Goal: Task Accomplishment & Management: Complete application form

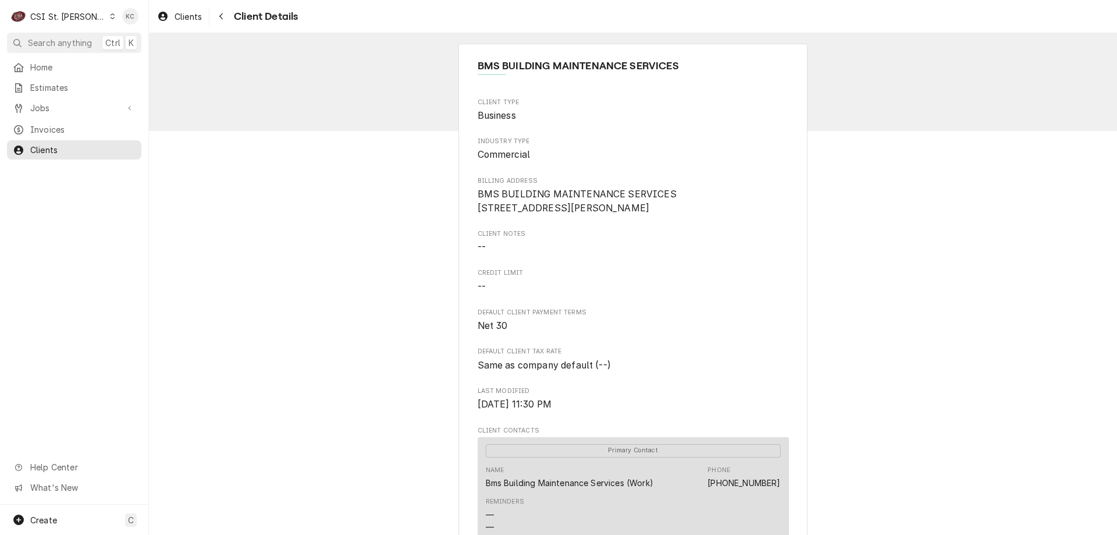
click at [66, 11] on div "CSI St. Louis" at bounding box center [68, 16] width 76 height 12
click at [129, 26] on div "CSI [US_STATE][GEOGRAPHIC_DATA]." at bounding box center [179, 23] width 155 height 12
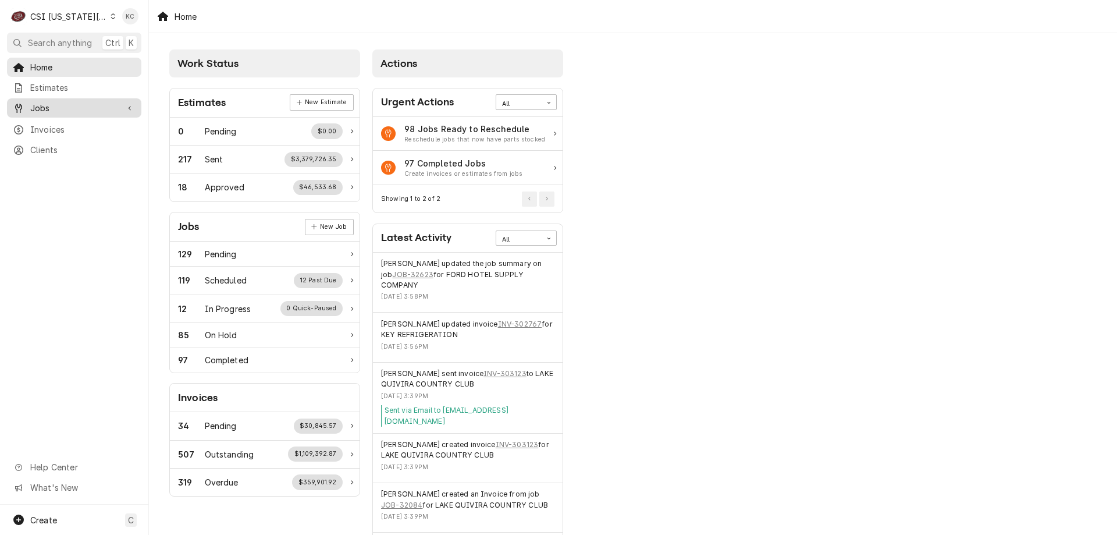
click at [80, 110] on span "Jobs" at bounding box center [74, 108] width 88 height 12
click at [60, 182] on span "Clients" at bounding box center [82, 188] width 105 height 12
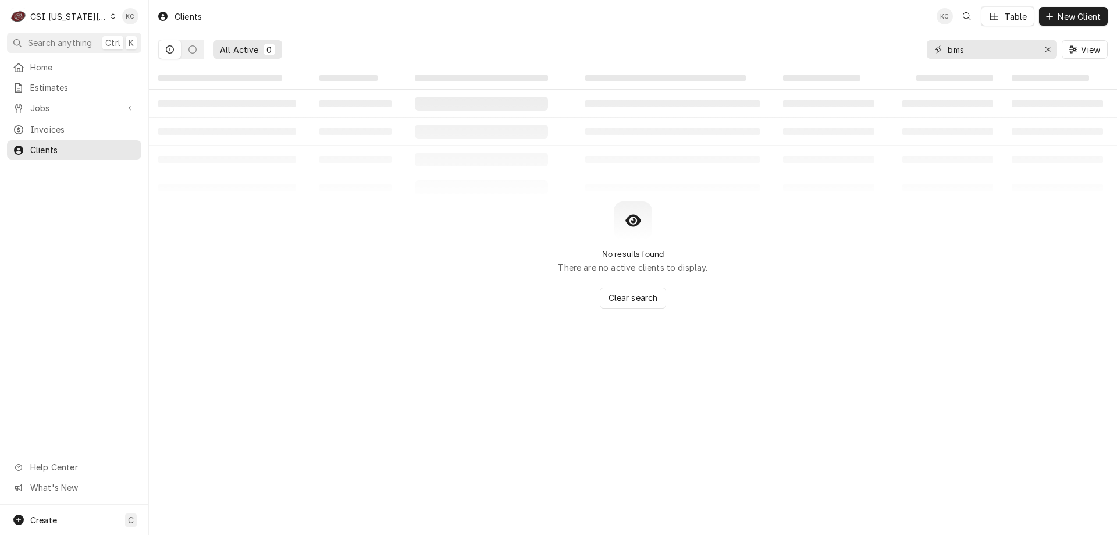
drag, startPoint x: 1011, startPoint y: 56, endPoint x: 914, endPoint y: 54, distance: 97.2
click at [914, 54] on div "All Active 0 bms View" at bounding box center [633, 49] width 950 height 33
click at [981, 52] on input "219 west 9th" at bounding box center [991, 49] width 87 height 19
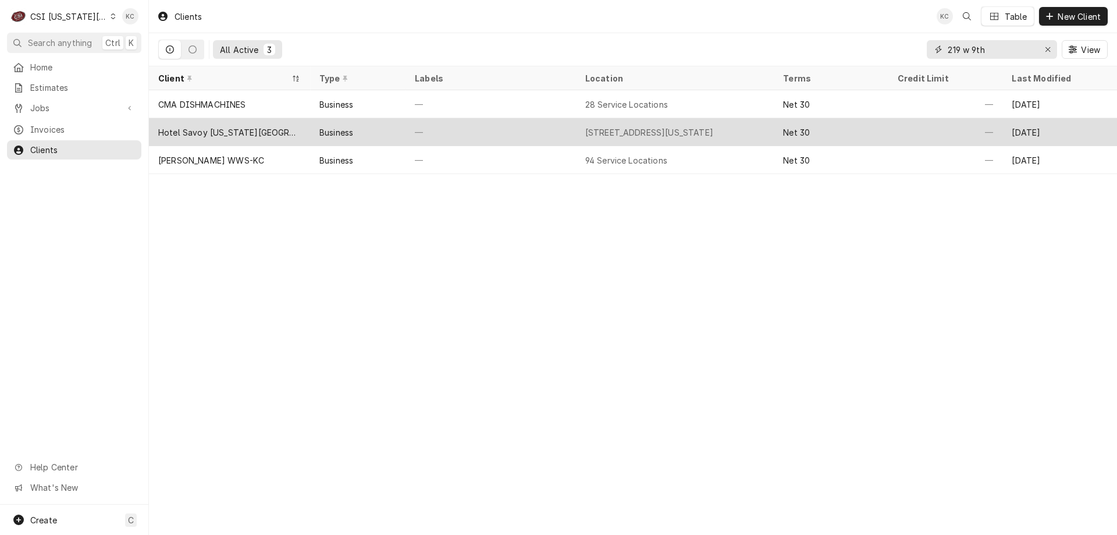
type input "219 w 9th"
click at [266, 127] on div "Hotel Savoy [US_STATE][GEOGRAPHIC_DATA] Tapestry Collection By [PERSON_NAME]." at bounding box center [229, 132] width 143 height 12
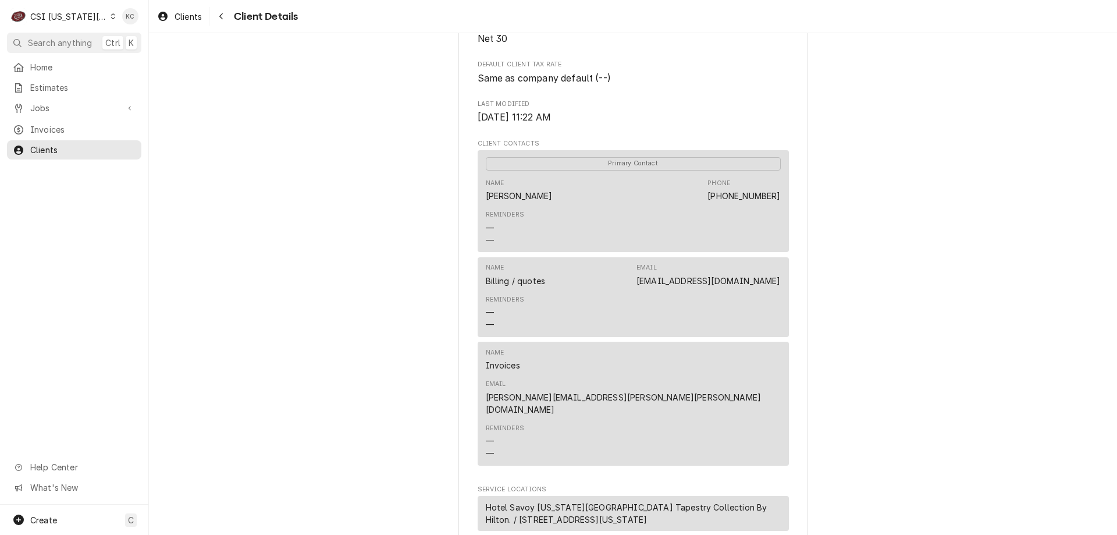
scroll to position [407, 0]
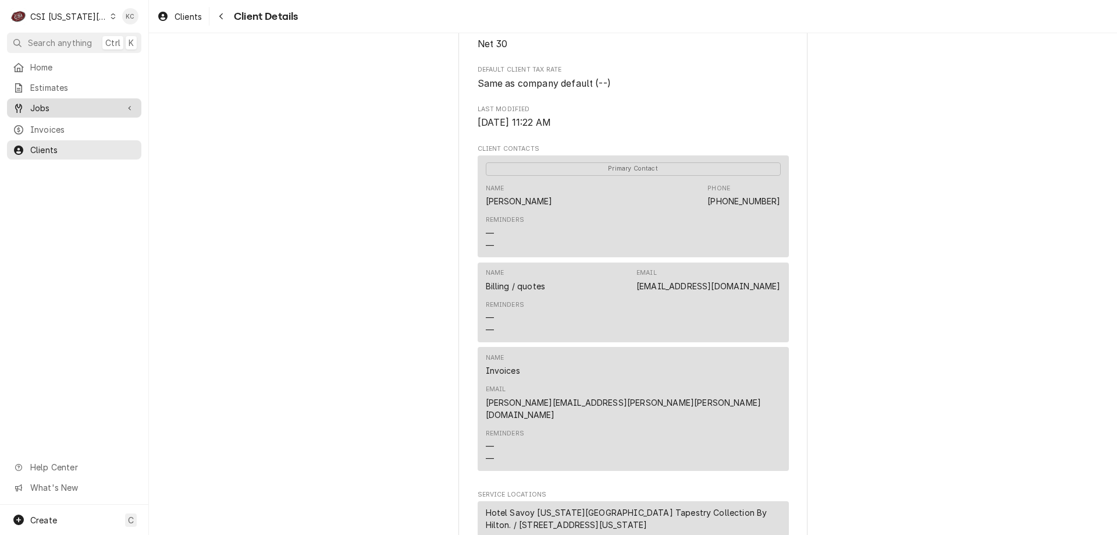
click at [35, 98] on link "Jobs" at bounding box center [74, 107] width 134 height 19
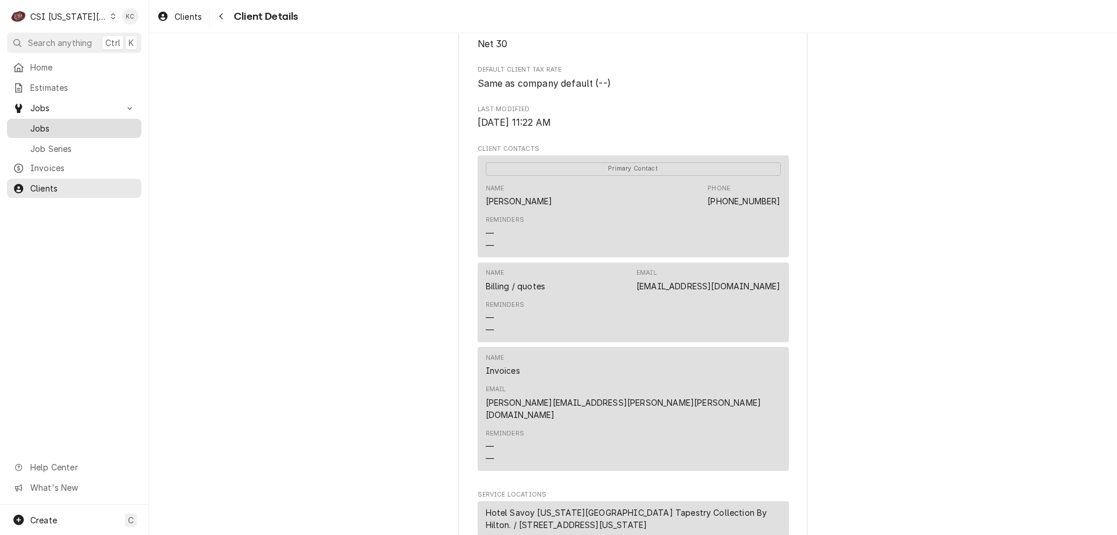
click at [59, 126] on span "Jobs" at bounding box center [82, 128] width 105 height 12
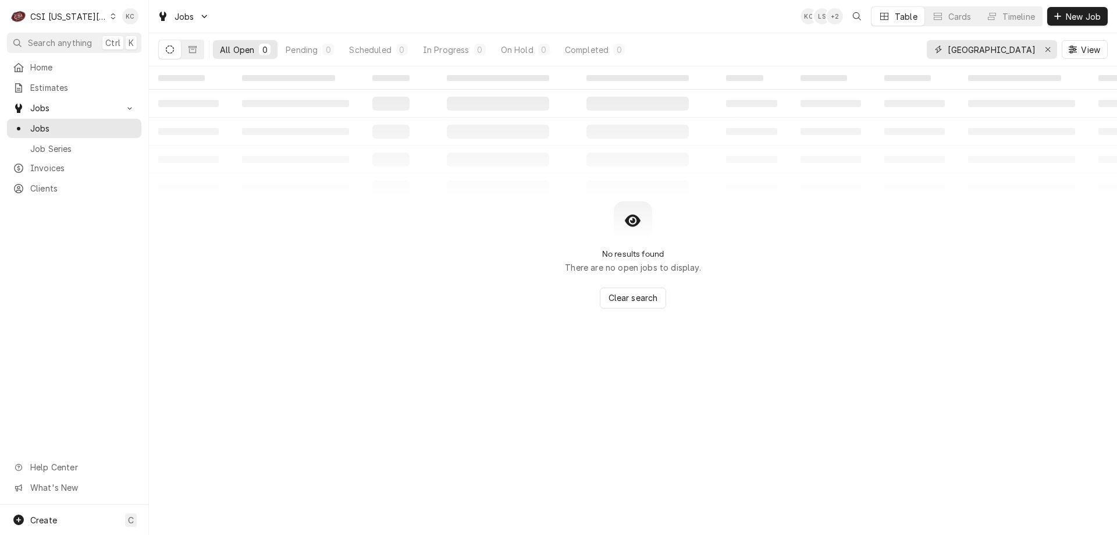
drag, startPoint x: 1030, startPoint y: 55, endPoint x: 957, endPoint y: 55, distance: 73.3
click at [957, 55] on input "central elementary" at bounding box center [991, 49] width 87 height 19
type input "c"
type input "219 w 9th"
click at [1068, 22] on span "New Job" at bounding box center [1084, 16] width 40 height 12
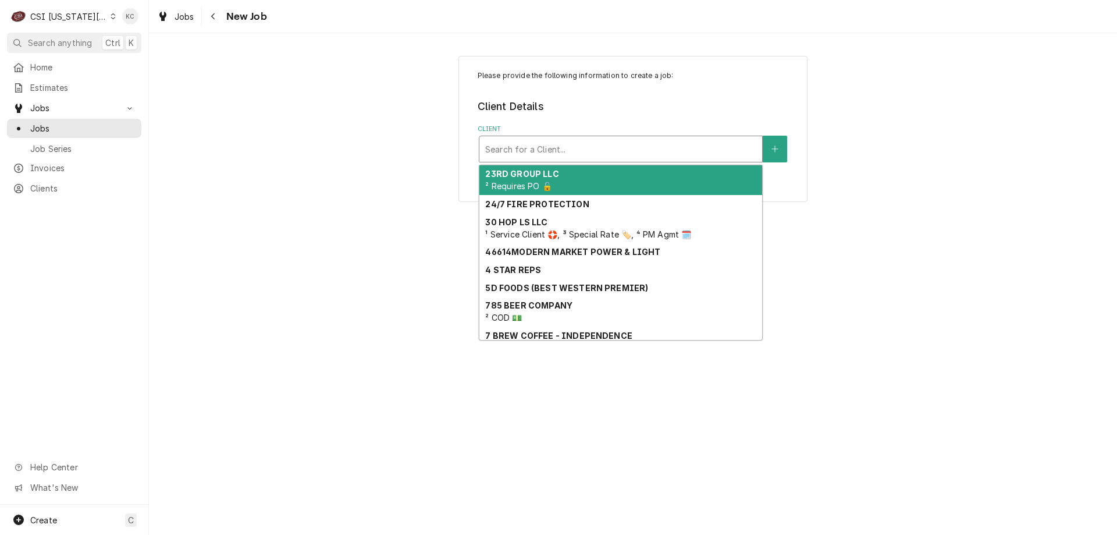
click at [546, 143] on div "Client" at bounding box center [620, 148] width 271 height 21
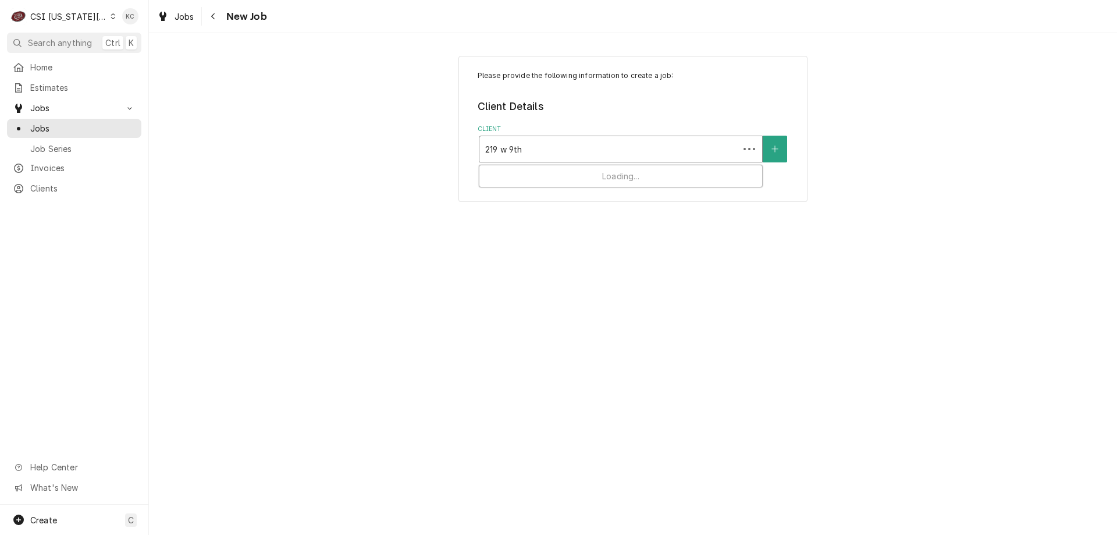
type input "219 w 9th"
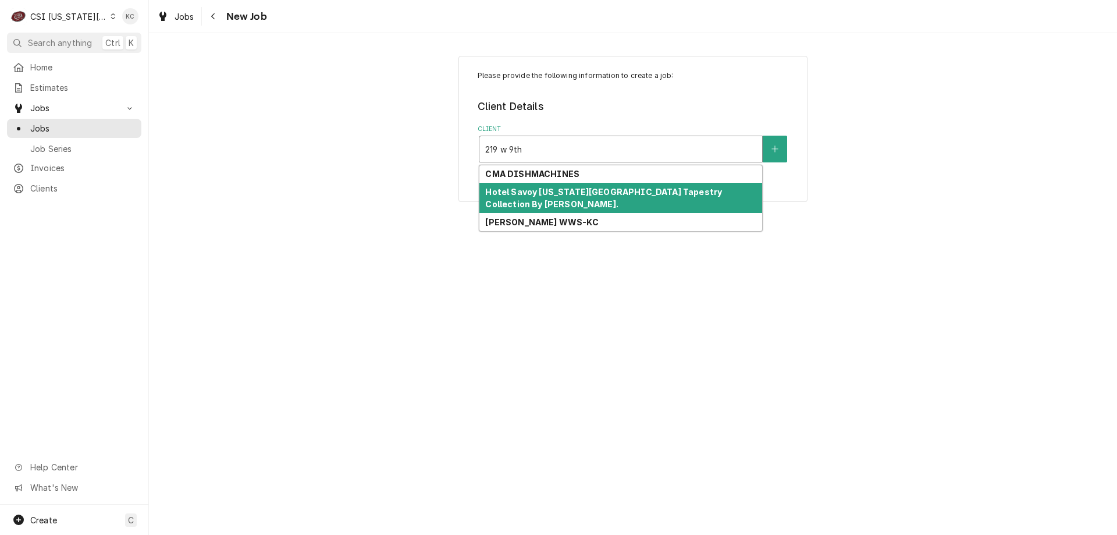
click at [564, 184] on div "Hotel Savoy [US_STATE][GEOGRAPHIC_DATA] Tapestry Collection By [PERSON_NAME]." at bounding box center [620, 198] width 283 height 30
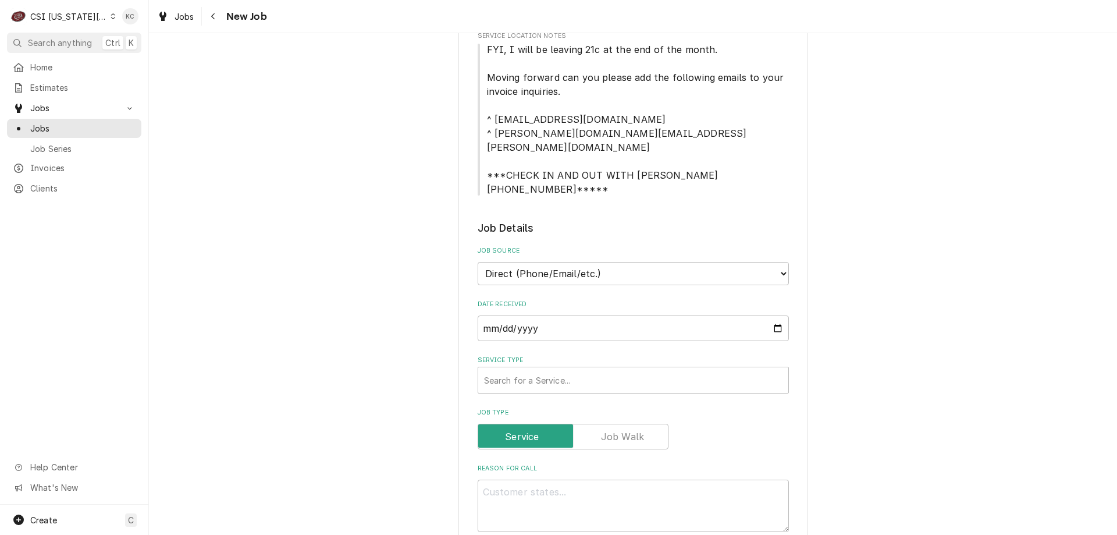
scroll to position [465, 0]
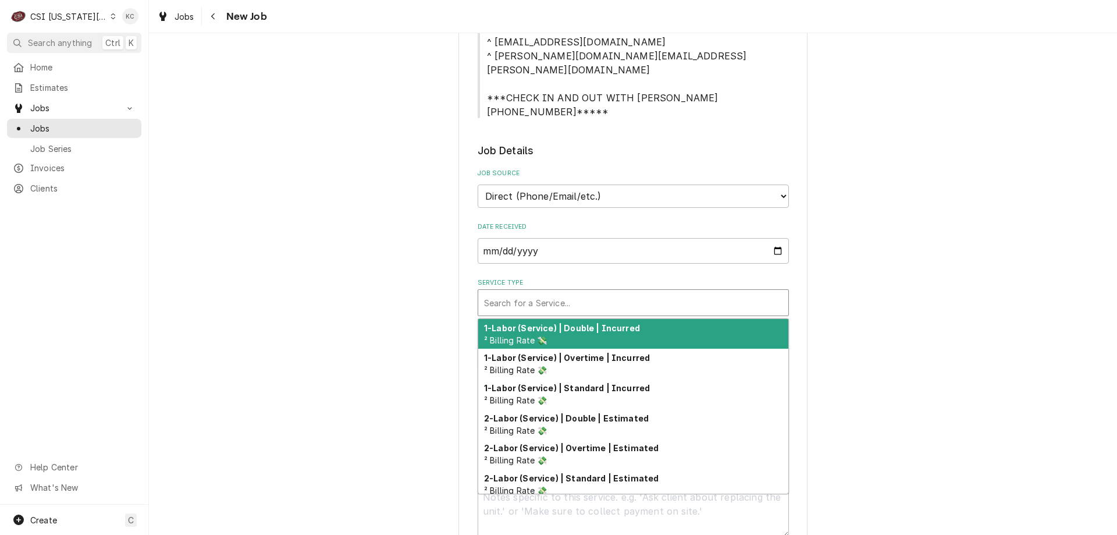
click at [577, 292] on div "Service Type" at bounding box center [633, 302] width 299 height 21
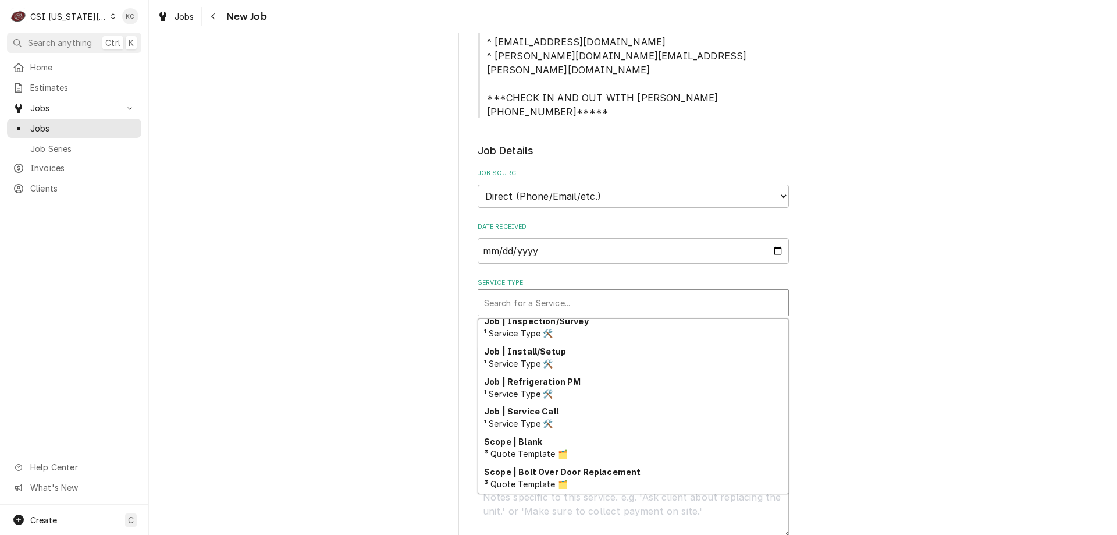
scroll to position [727, 0]
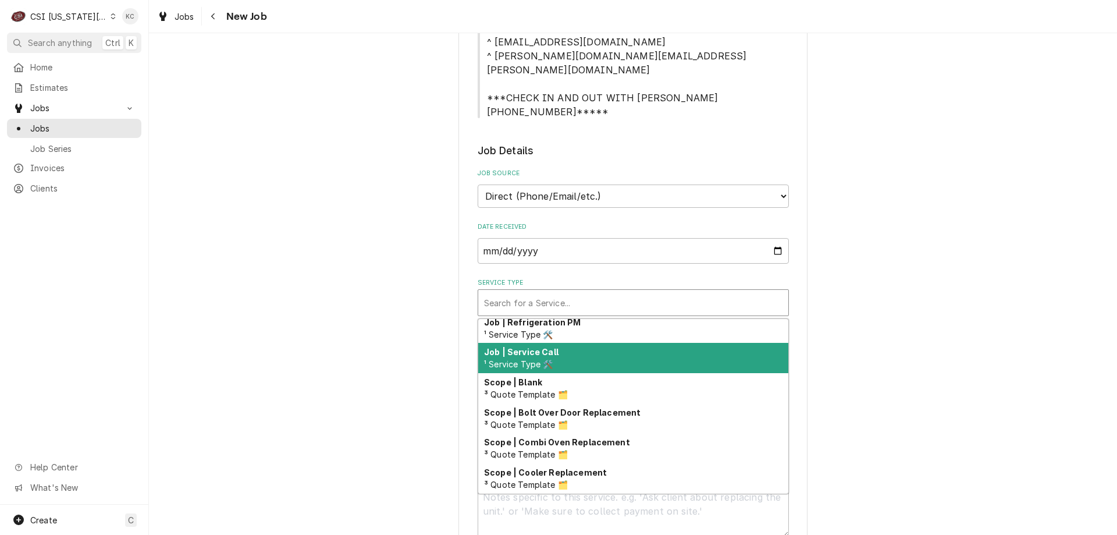
click at [577, 343] on div "Job | Service Call ¹ Service Type 🛠️" at bounding box center [633, 358] width 310 height 30
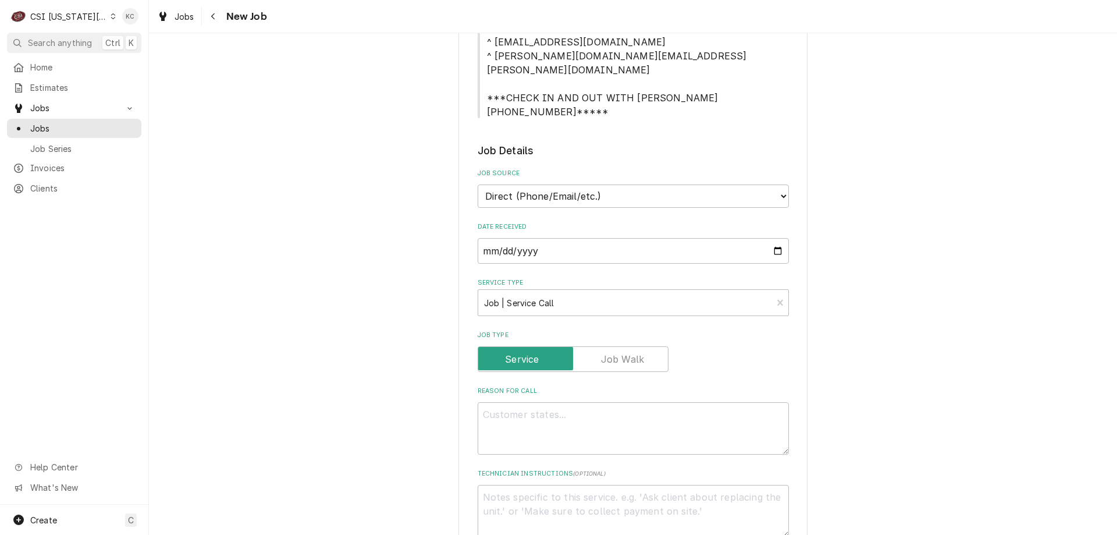
drag, startPoint x: 865, startPoint y: 340, endPoint x: 655, endPoint y: 356, distance: 211.2
click at [655, 345] on div "Please provide the following information to create a job: Client Details Client…" at bounding box center [633, 344] width 968 height 1529
click at [655, 402] on textarea "Reason For Call" at bounding box center [633, 428] width 311 height 52
type textarea "x"
type textarea "K"
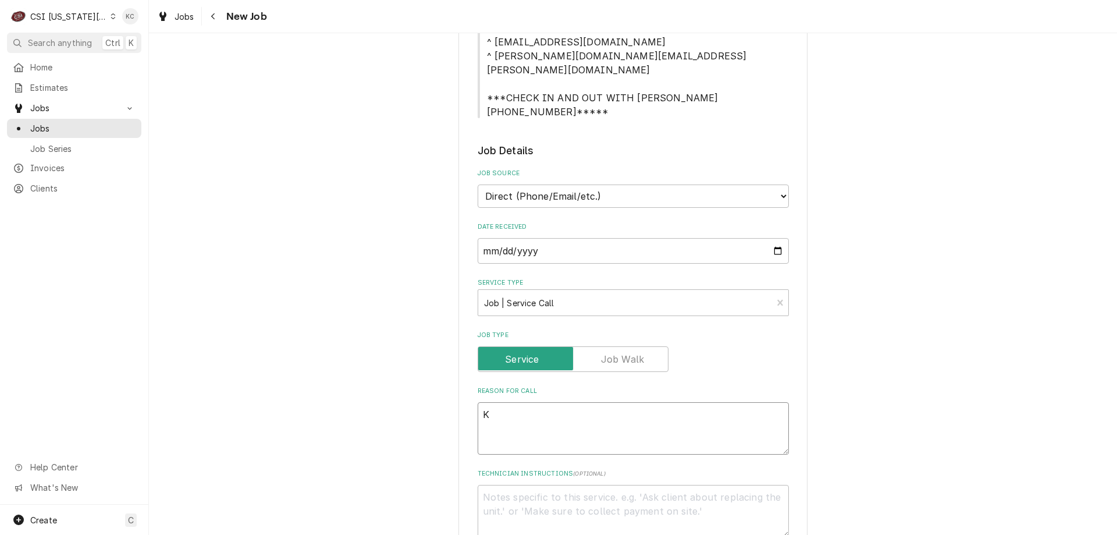
type textarea "x"
type textarea "K4"
type textarea "x"
type textarea "K4"
type textarea "x"
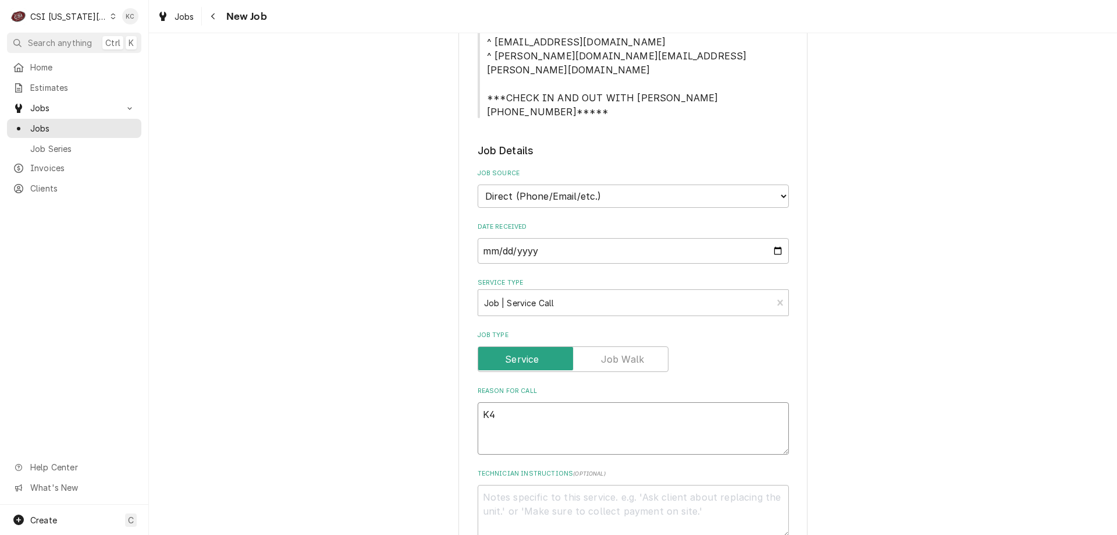
type textarea "K4 c"
type textarea "x"
type textarea "K4 co"
type textarea "x"
type textarea "K4 coo"
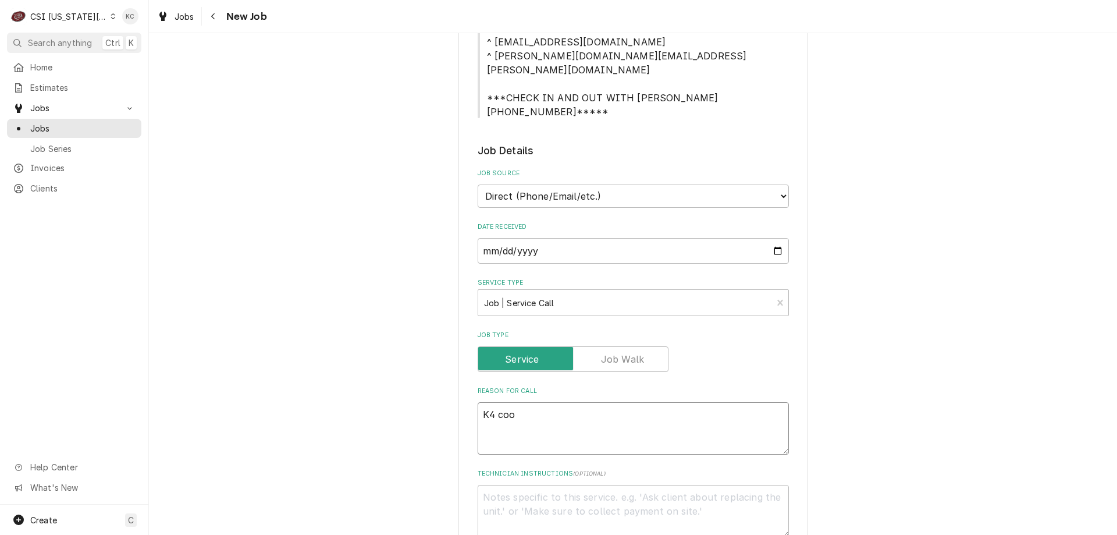
type textarea "x"
type textarea "K4 cool"
type textarea "x"
type textarea "K4 coole"
type textarea "x"
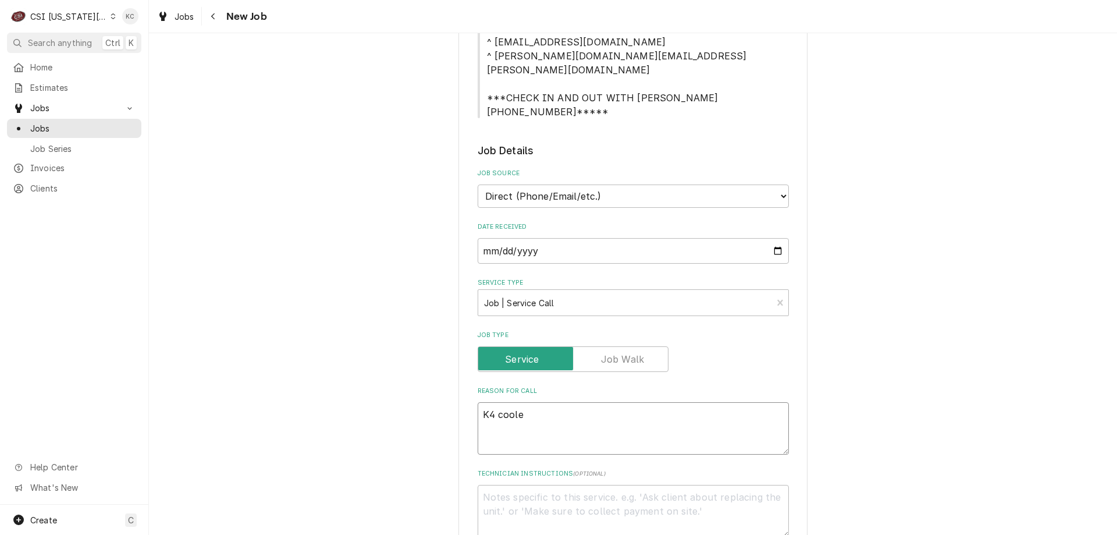
type textarea "K4 cooler"
type textarea "x"
type textarea "K4 cooler"
type textarea "x"
type textarea "K4 cooler n"
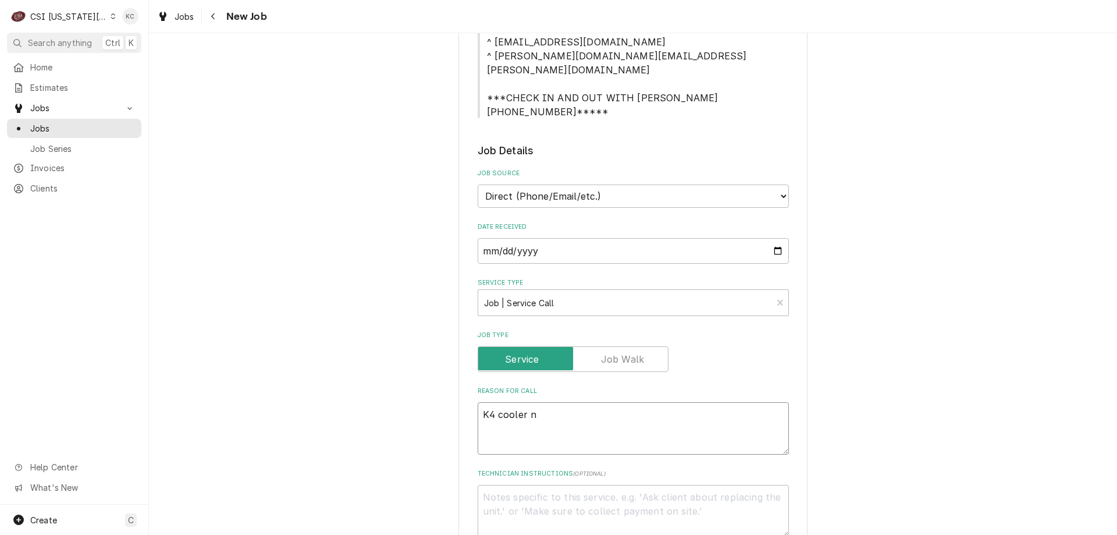
type textarea "x"
type textarea "K4 cooler no"
type textarea "x"
type textarea "K4 cooler not"
type textarea "x"
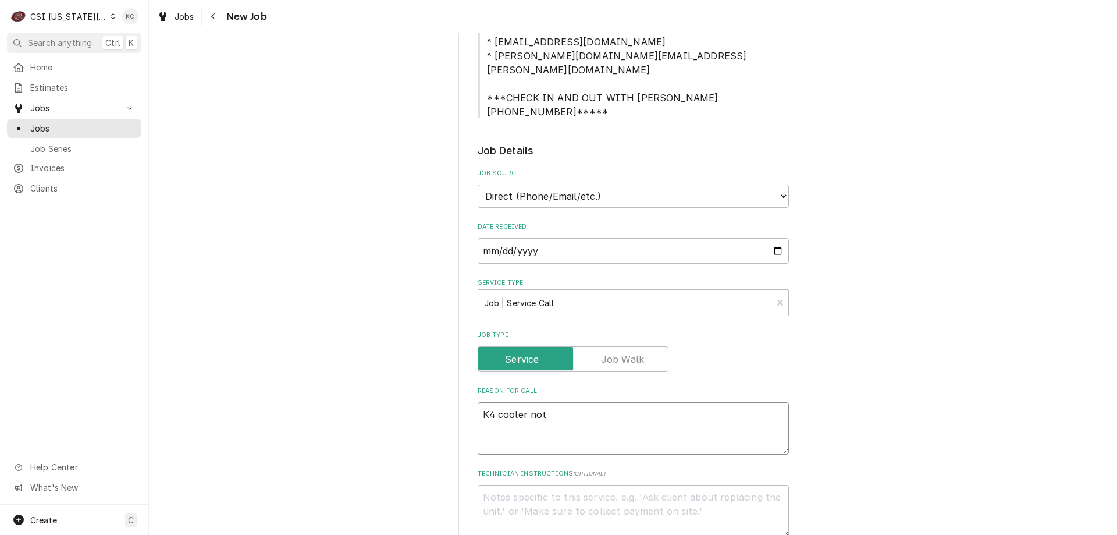
type textarea "K4 cooler no"
type textarea "x"
type textarea "K4 cooler n"
type textarea "x"
type textarea "K4 cooler"
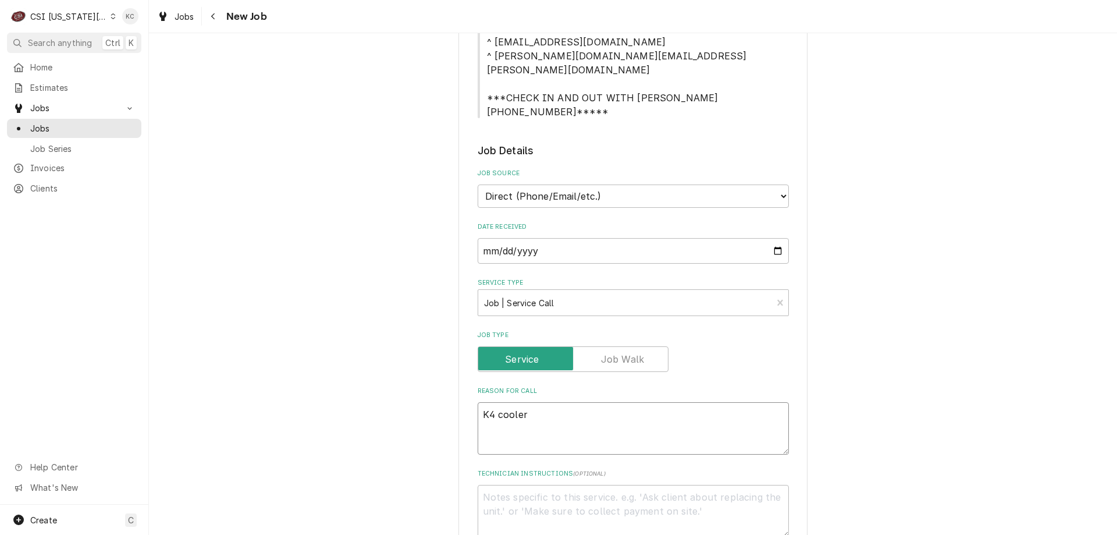
type textarea "x"
type textarea "K4 cooler t"
type textarea "x"
type textarea "K4 cooler"
type textarea "x"
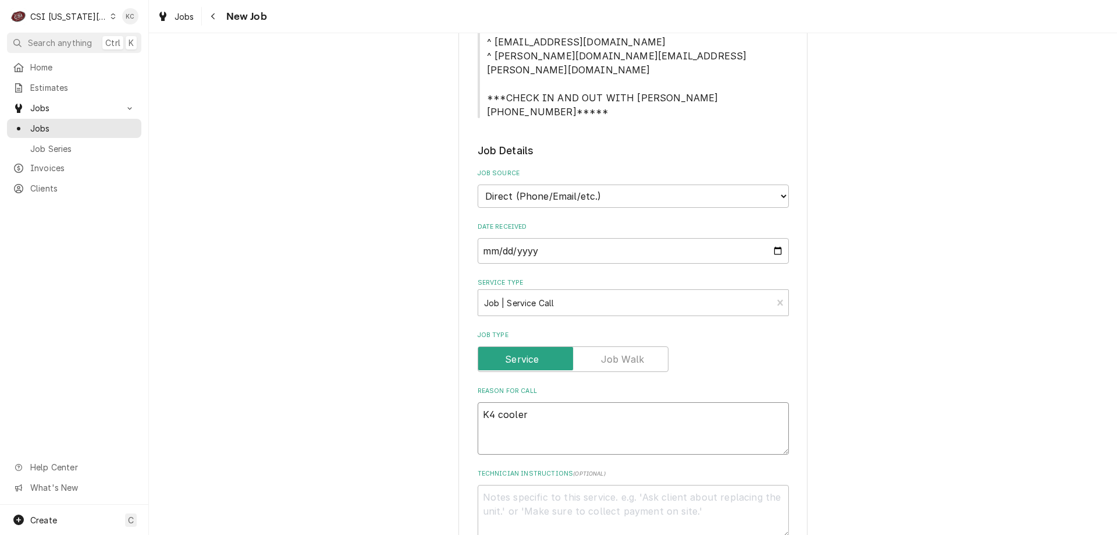
type textarea "K4 cooler"
type textarea "x"
type textarea "K4 cooler"
type textarea "x"
type textarea "K4 cooler r"
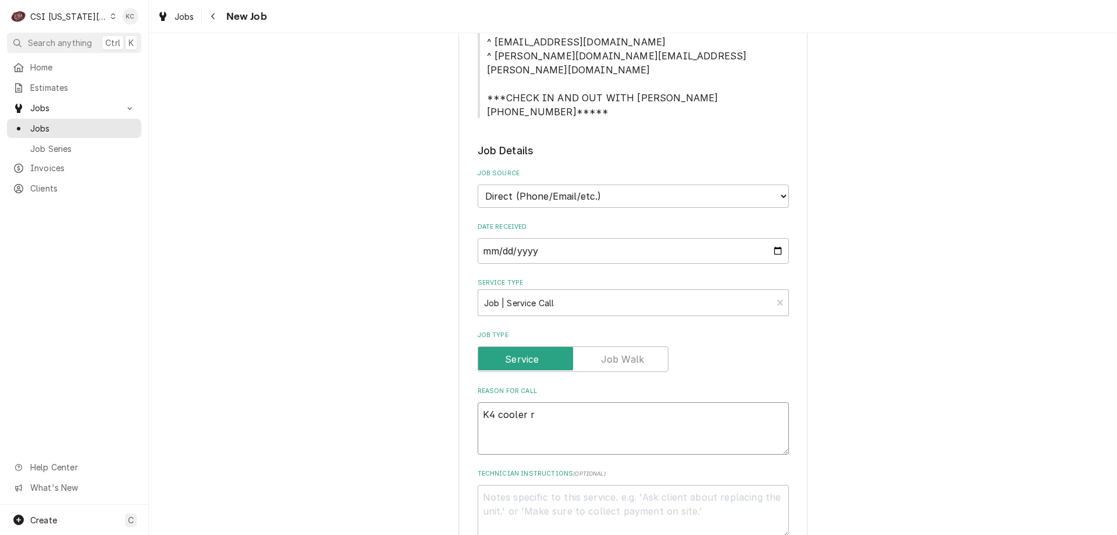
type textarea "x"
type textarea "K4 cooler ru"
type textarea "x"
type textarea "K4 cooler run"
type textarea "x"
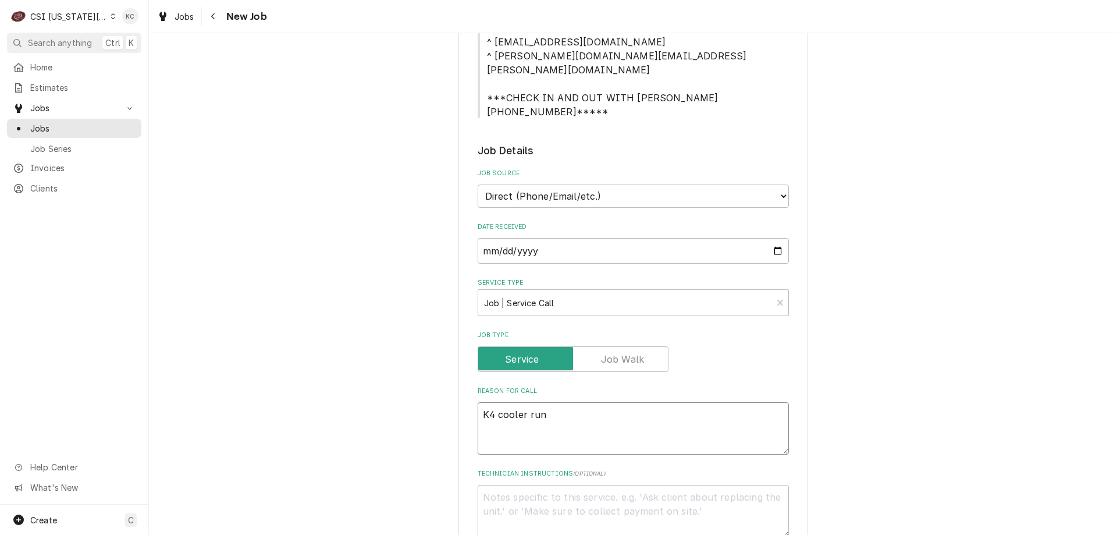
type textarea "K4 cooler runn"
type textarea "x"
type textarea "K4 cooler runnin"
type textarea "x"
type textarea "K4 cooler running"
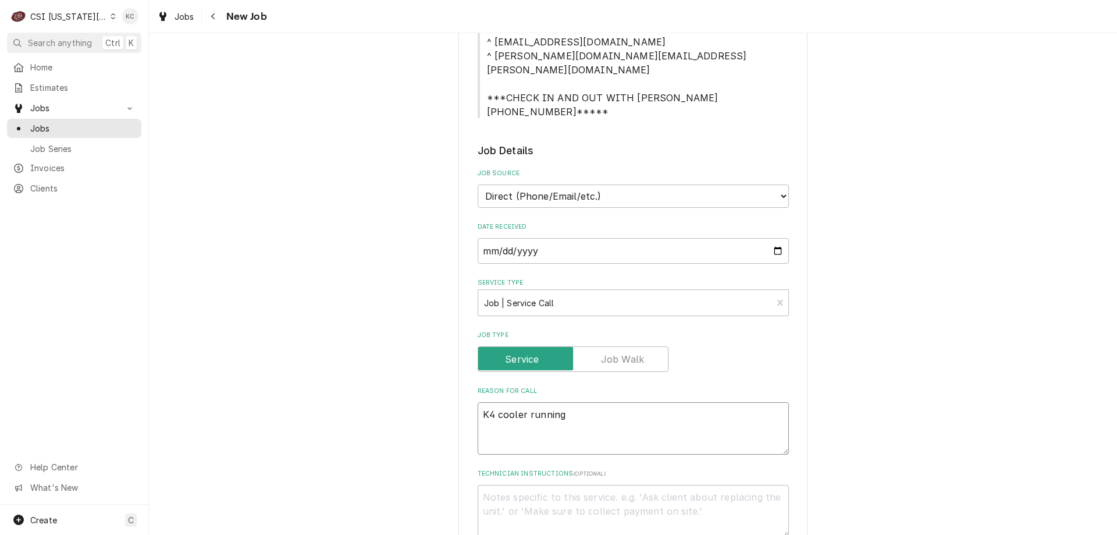
type textarea "x"
type textarea "K4 cooler running"
type textarea "x"
type textarea "K4 cooler running h"
type textarea "x"
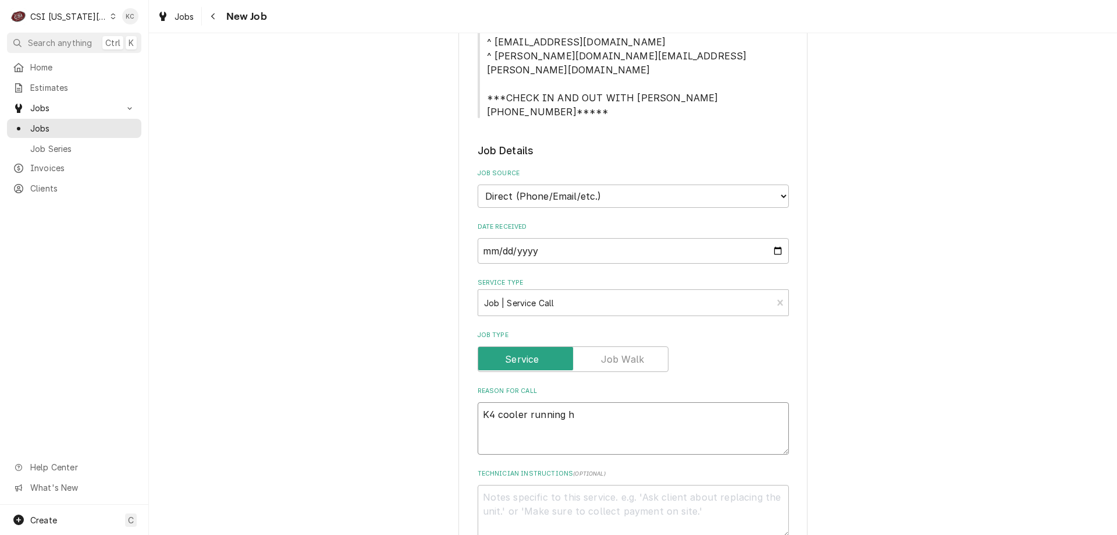
type textarea "K4 cooler running ho"
type textarea "x"
type textarea "K4 cooler running hot"
type textarea "x"
type textarea "K4 cooler running hot"
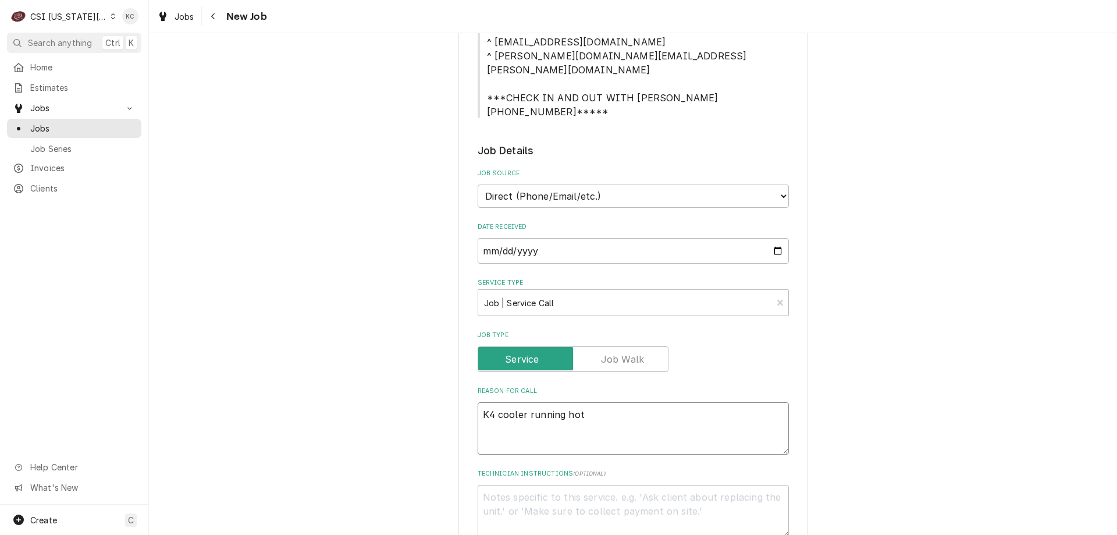
type textarea "x"
type textarea "K4 cooler running hot -"
type textarea "x"
type textarea "K4 cooler running hot -"
type textarea "x"
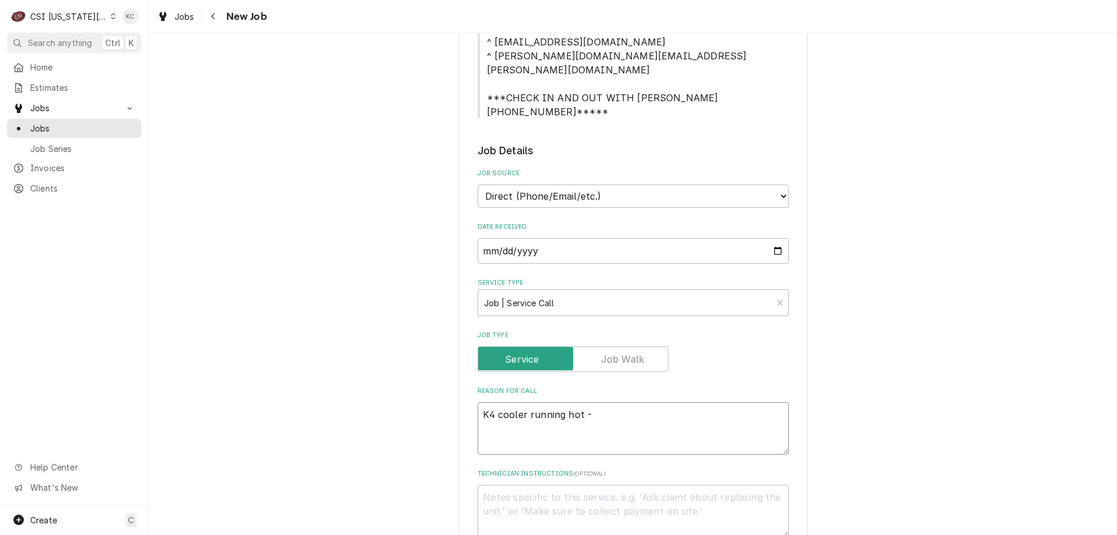
type textarea "K4 cooler running hot - n"
type textarea "x"
type textarea "K4 cooler running hot - no"
type textarea "x"
type textarea "K4 cooler running hot - not"
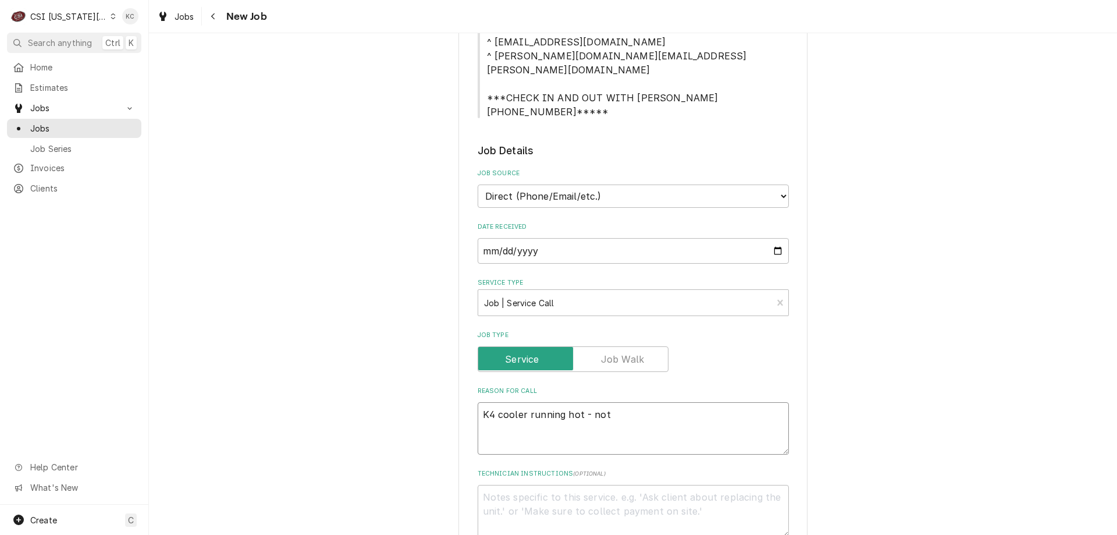
type textarea "x"
type textarea "K4 cooler running hot - not"
type textarea "x"
type textarea "K4 cooler running hot - not t"
type textarea "x"
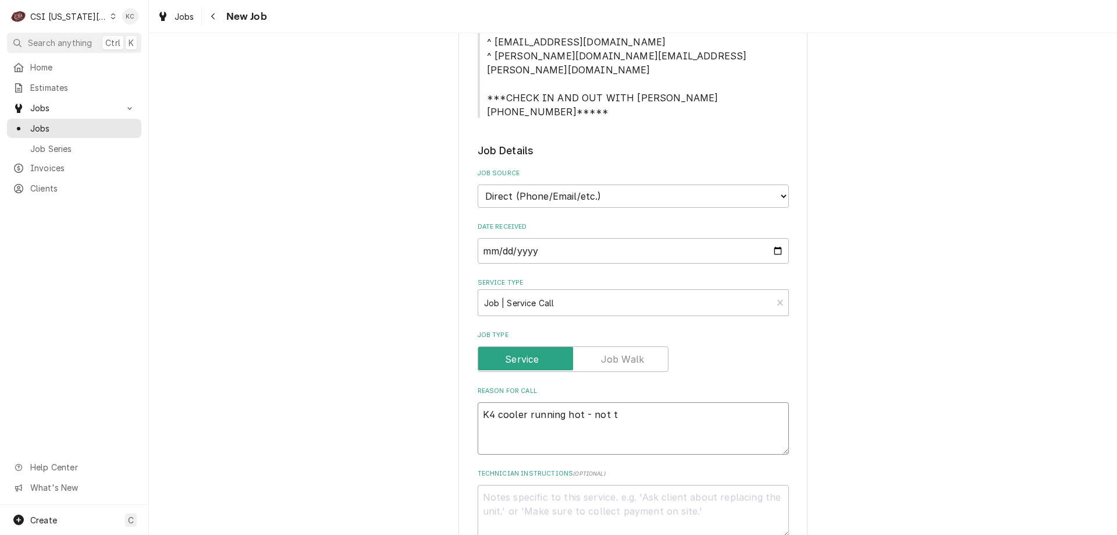
type textarea "K4 cooler running hot - not te"
type textarea "x"
type textarea "K4 cooler running hot - not tem"
type textarea "x"
type textarea "K4 cooler running hot - not temp"
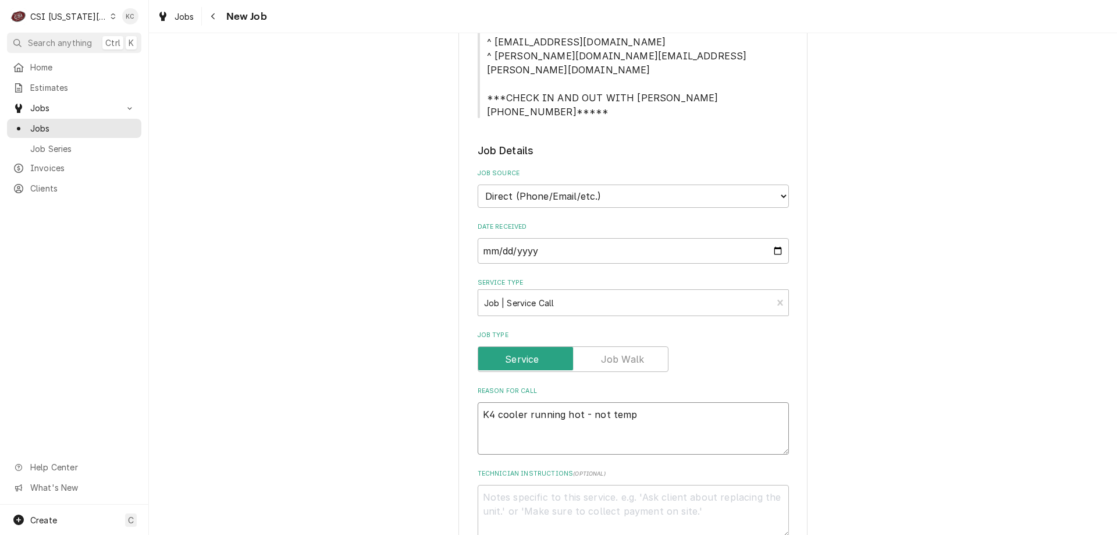
type textarea "x"
type textarea "K4 cooler running hot - not tempi"
type textarea "x"
type textarea "K4 cooler running hot - not tempin"
type textarea "x"
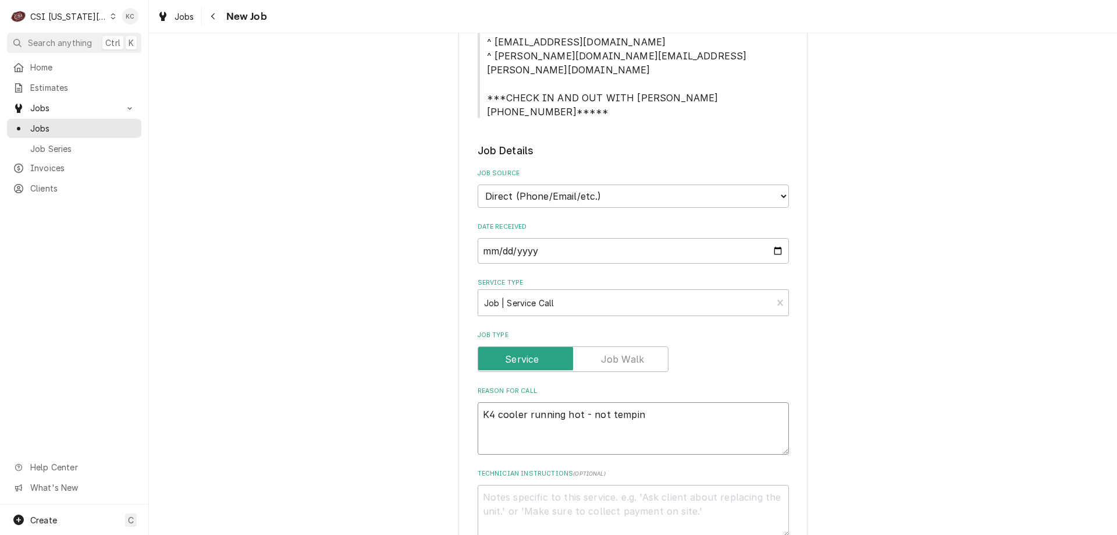
type textarea "K4 cooler running hot - not temping"
type textarea "x"
type textarea "K4 cooler running hot - not temping"
type textarea "x"
type textarea "K4 cooler running hot - not temping"
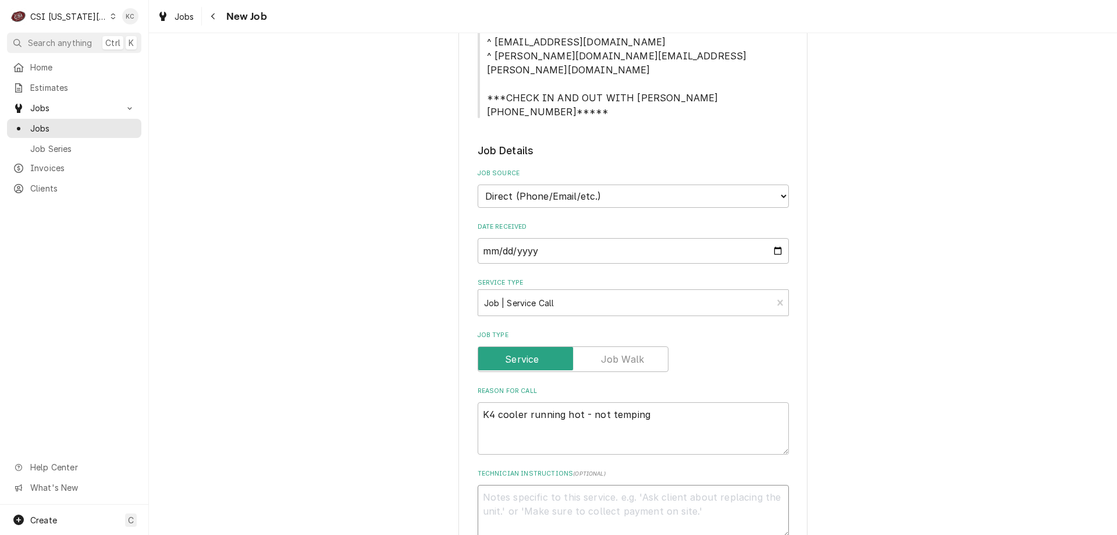
type textarea "x"
type textarea "S"
type textarea "x"
type textarea "Sh"
type textarea "x"
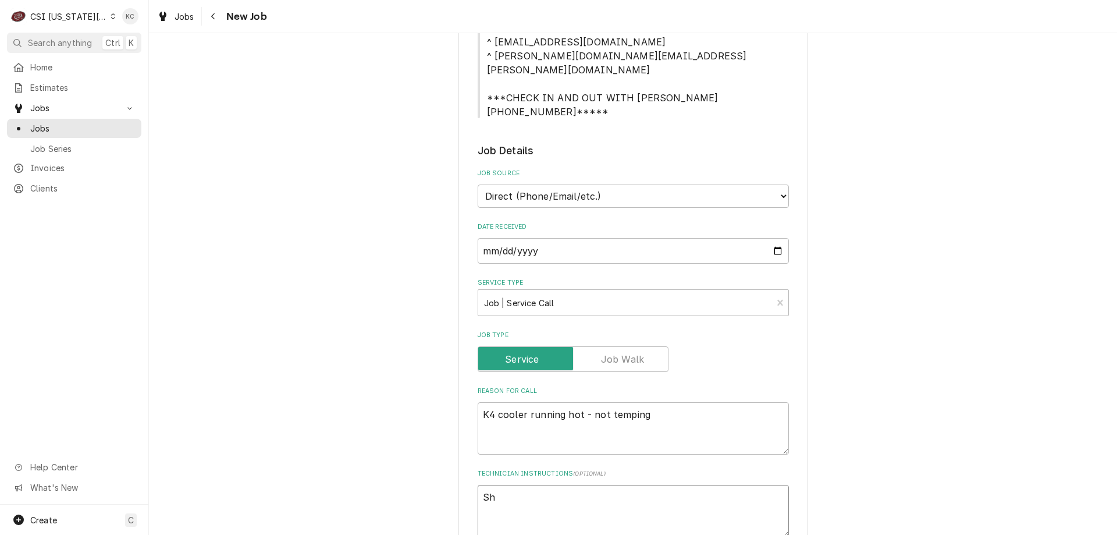
type textarea "She"
type textarea "x"
type textarea "Shel"
type textarea "x"
type textarea "Shell"
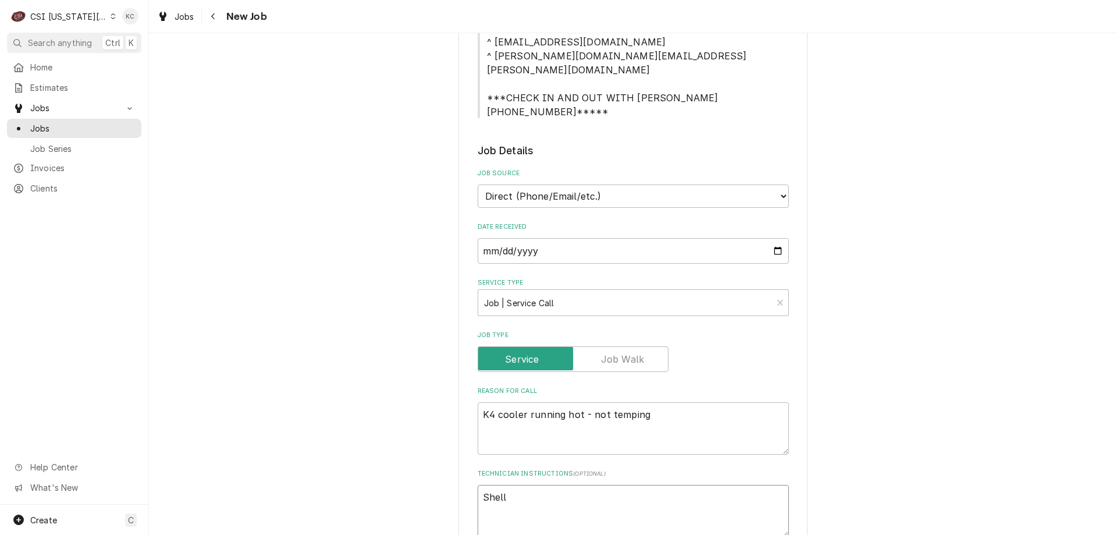
type textarea "x"
type textarea "Shelly"
type textarea "x"
type textarea "Shelly"
type textarea "x"
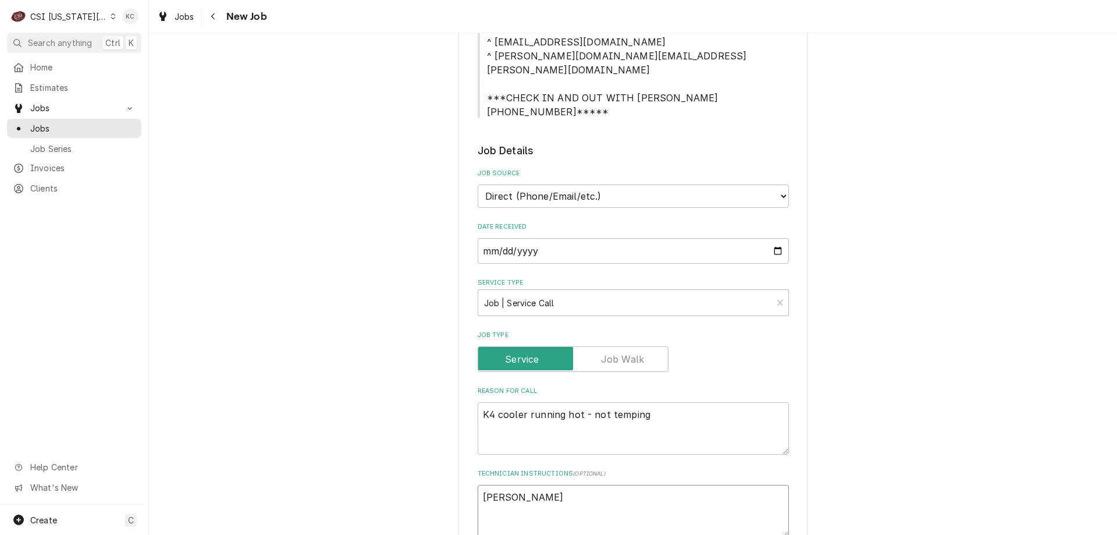
type textarea "Shelly -"
type textarea "x"
type textarea "Shelly -"
type textarea "x"
type textarea "Shelly - 8"
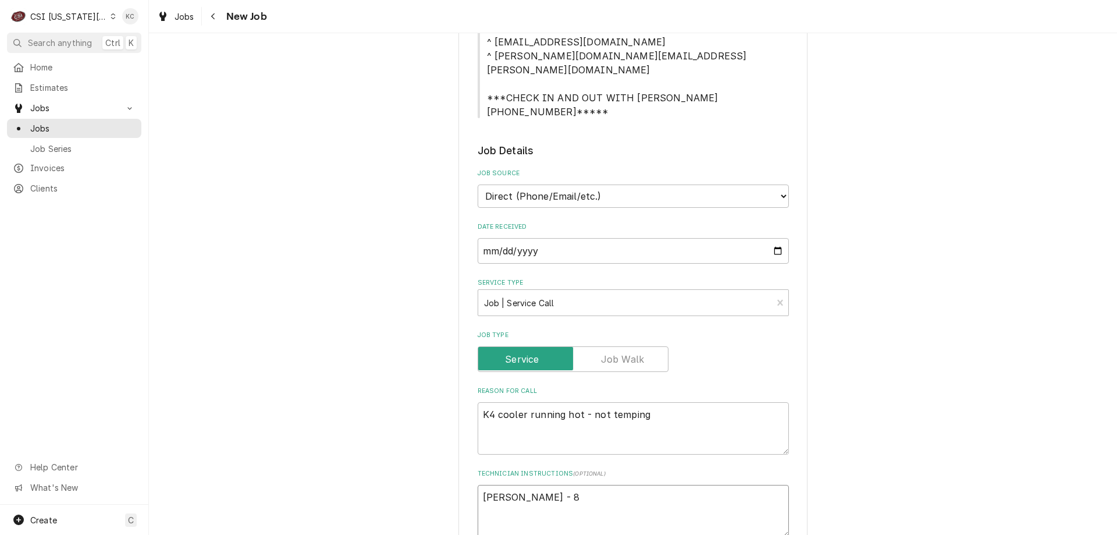
type textarea "x"
type textarea "Shelly - 81"
type textarea "x"
type textarea "Shelly - 816"
type textarea "x"
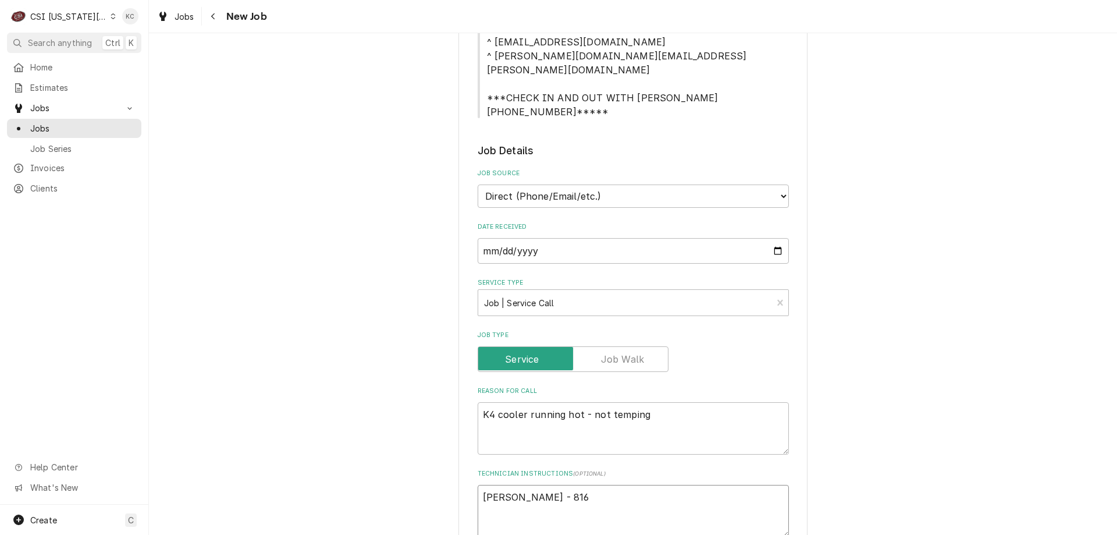
type textarea "Shelly - 816"
type textarea "x"
type textarea "Shelly - 816 4"
type textarea "x"
type textarea "Shelly - 816 44"
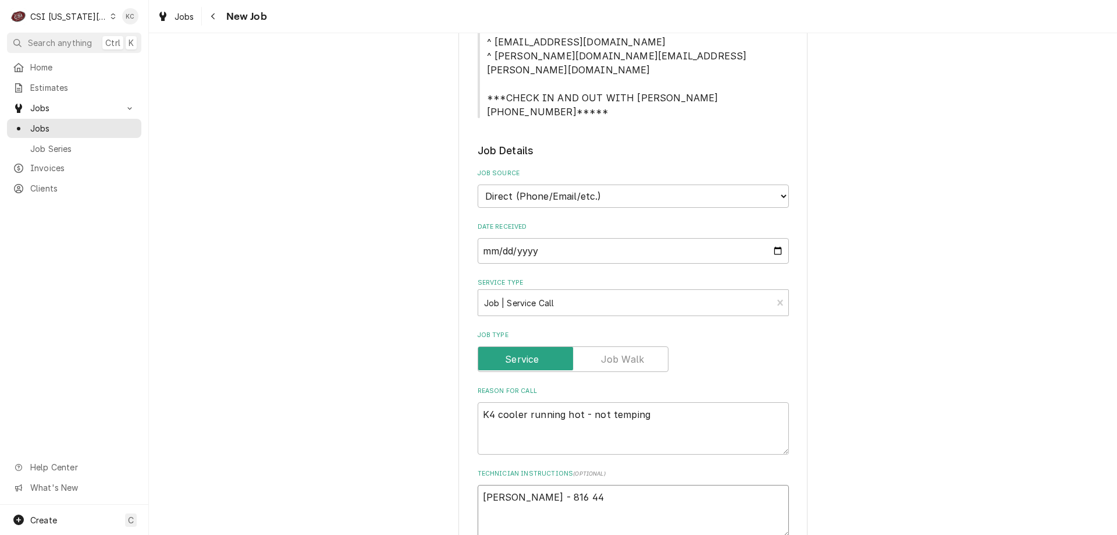
type textarea "x"
type textarea "Shelly - 816 443"
type textarea "x"
type textarea "Shelly - 816 443-"
type textarea "x"
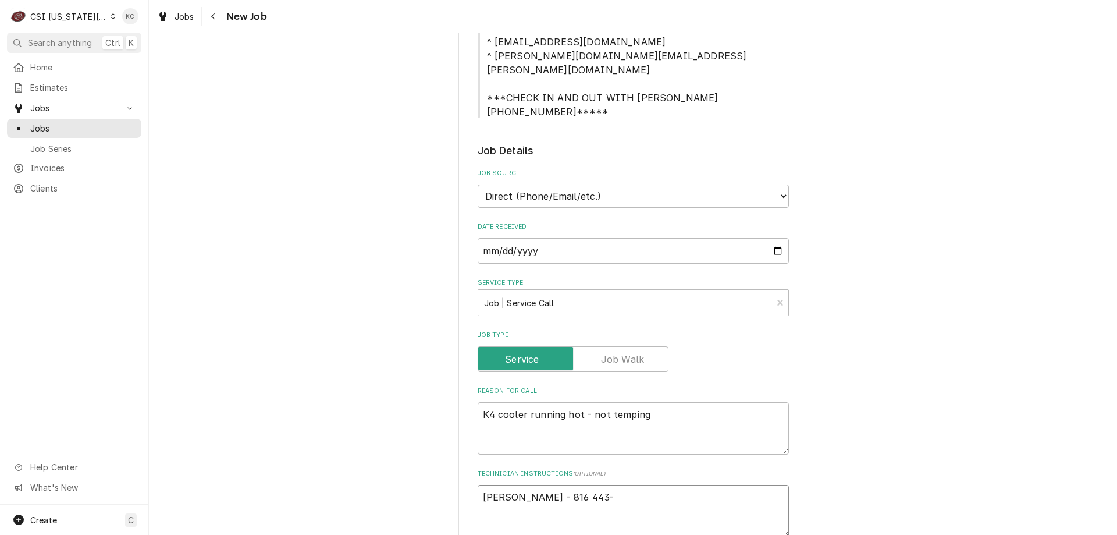
type textarea "Shelly - 816 443-4"
type textarea "x"
type textarea "Shelly - 816 443-42"
type textarea "x"
type textarea "Shelly - 816 443-429"
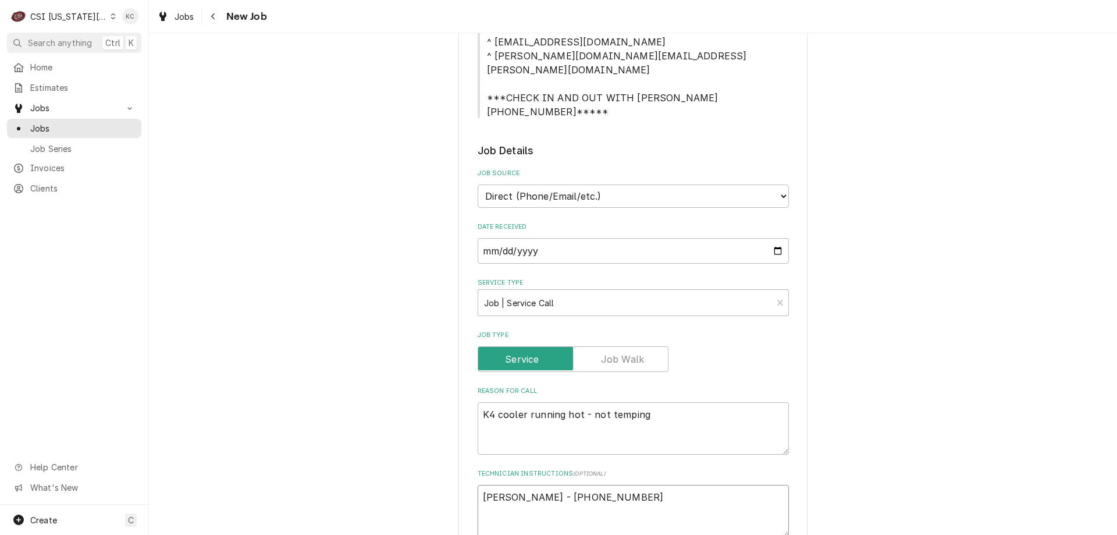
type textarea "x"
type textarea "Shelly - 816 443-4291"
type textarea "x"
type textarea "Shelly - 816 443-4291"
type textarea "x"
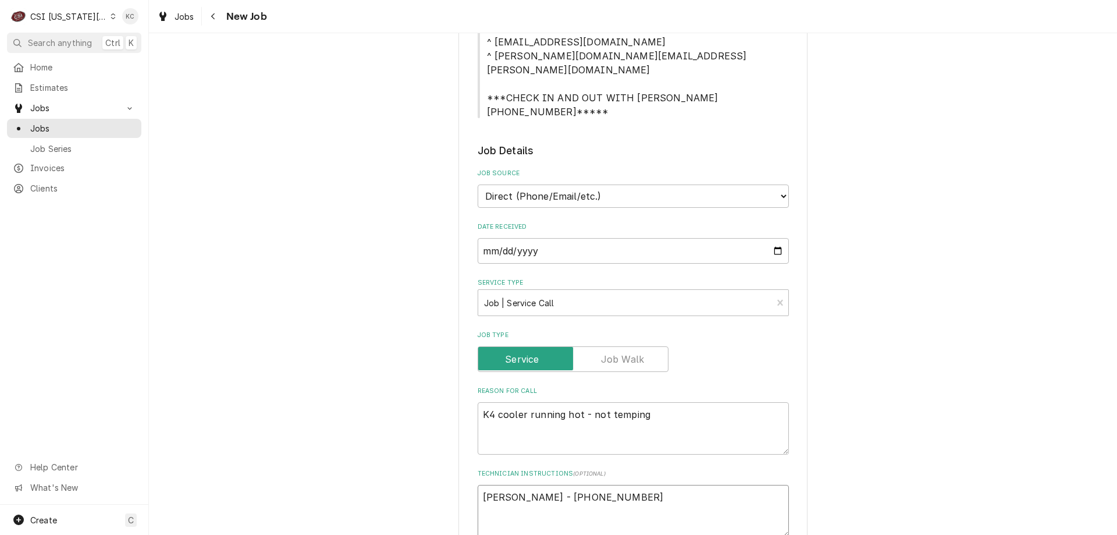
type textarea "Shelly - 816 443-4291"
type textarea "x"
type textarea "Shelly - 816 443-4291 8"
type textarea "x"
type textarea "Shelly - 816 443-4291 8a"
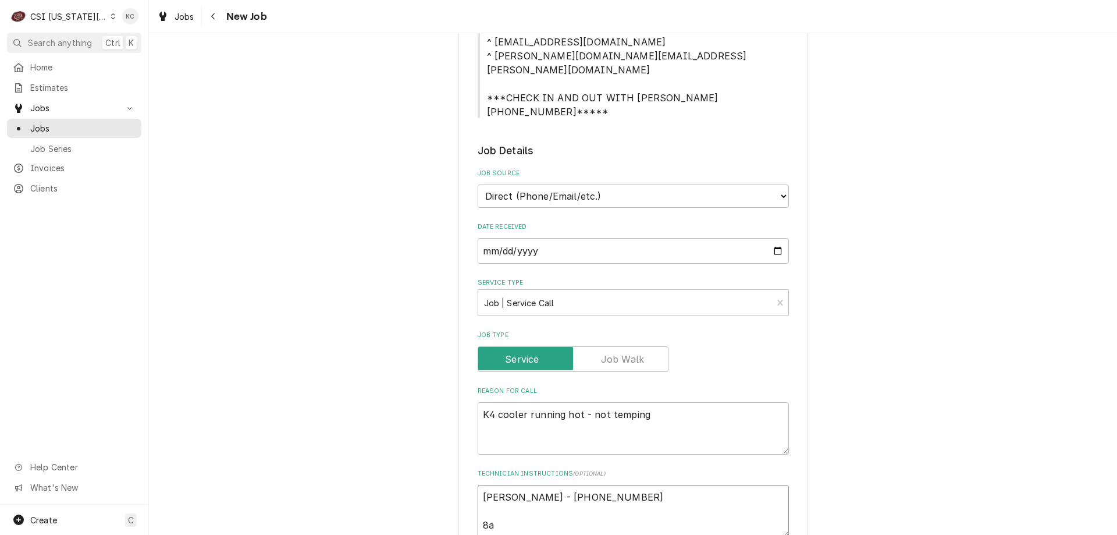
type textarea "x"
type textarea "Shelly - 816 443-4291 8am"
type textarea "x"
type textarea "Shelly - 816 443-4291 8am"
type textarea "x"
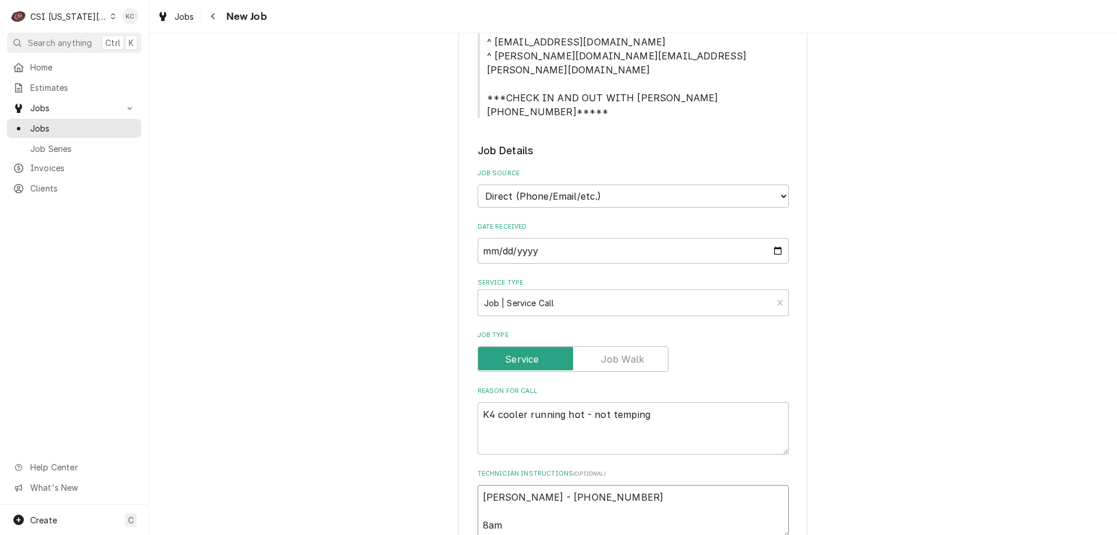
type textarea "Shelly - 816 443-4291 8am -"
type textarea "x"
type textarea "Shelly - 816 443-4291 8am -"
type textarea "x"
type textarea "Shelly - 816 443-4291 8am - 5"
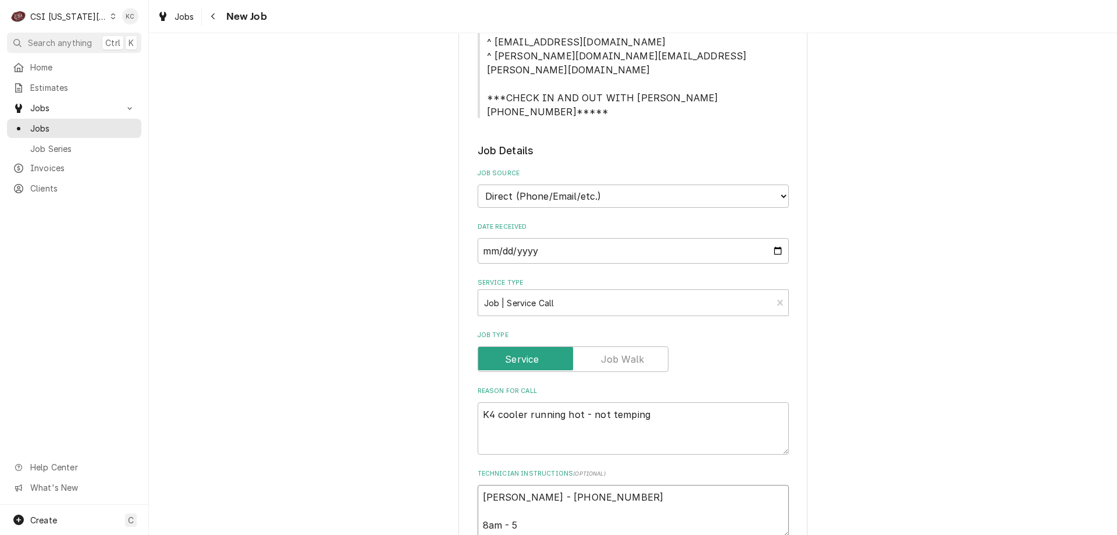
type textarea "x"
type textarea "Shelly - 816 443-4291 8am - 5p"
type textarea "x"
type textarea "Shelly - 816 443-4291 8am - 5pm"
type textarea "x"
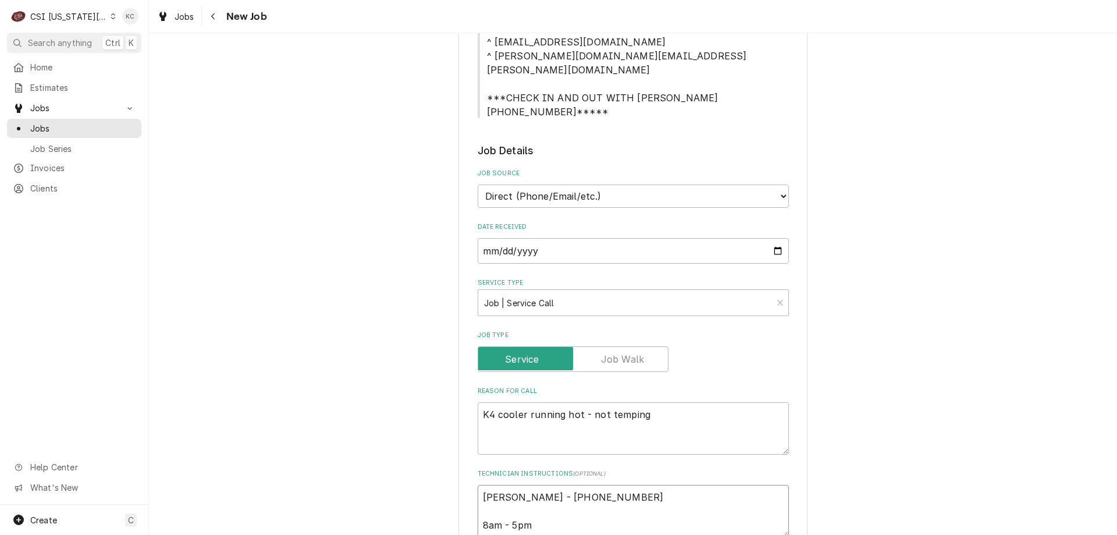
type textarea "Shelly - 816 443-4291 8am - 5pm"
type textarea "x"
type textarea "Shelly - 816 443-4291 8am - 5pm"
type textarea "x"
type textarea "Shelly - 816 443-4291 8am - 5pm"
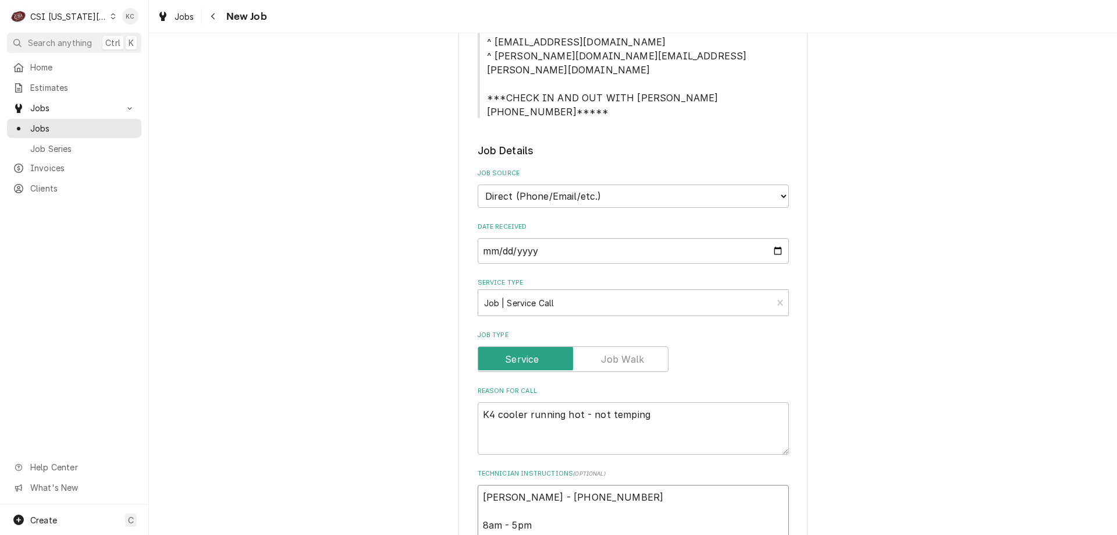
type textarea "x"
type textarea "Shelly - 816 443-4291 8am - 5pm L"
type textarea "x"
type textarea "Shelly - 816 443-4291 8am - 5pm Loc"
type textarea "x"
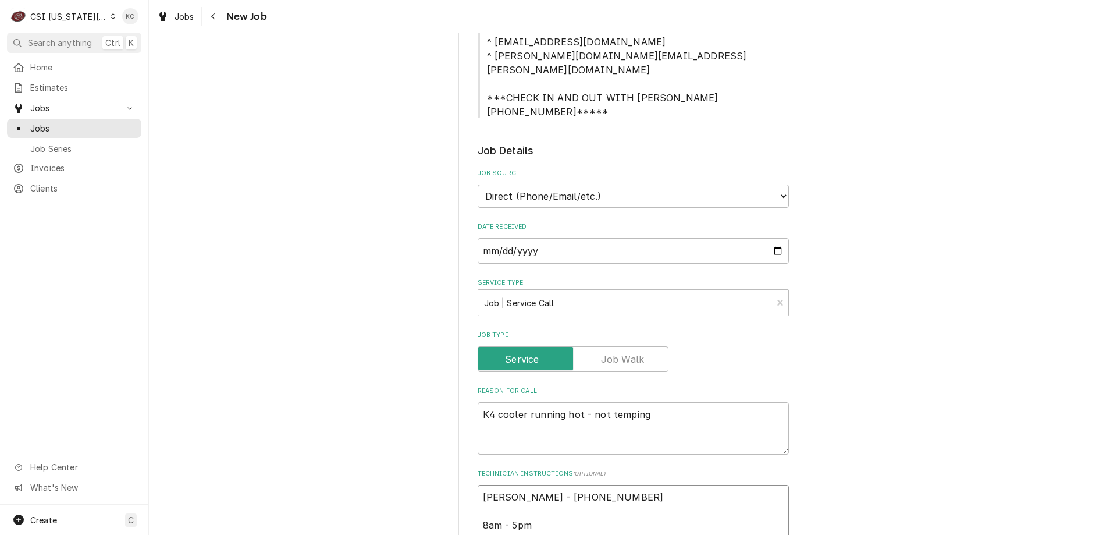
type textarea "Shelly - 816 443-4291 8am - 5pm Locar"
type textarea "x"
type textarea "Shelly - 816 443-4291 8am - 5pm Locart"
type textarea "x"
type textarea "Shelly - 816 443-4291 8am - 5pm Locarte"
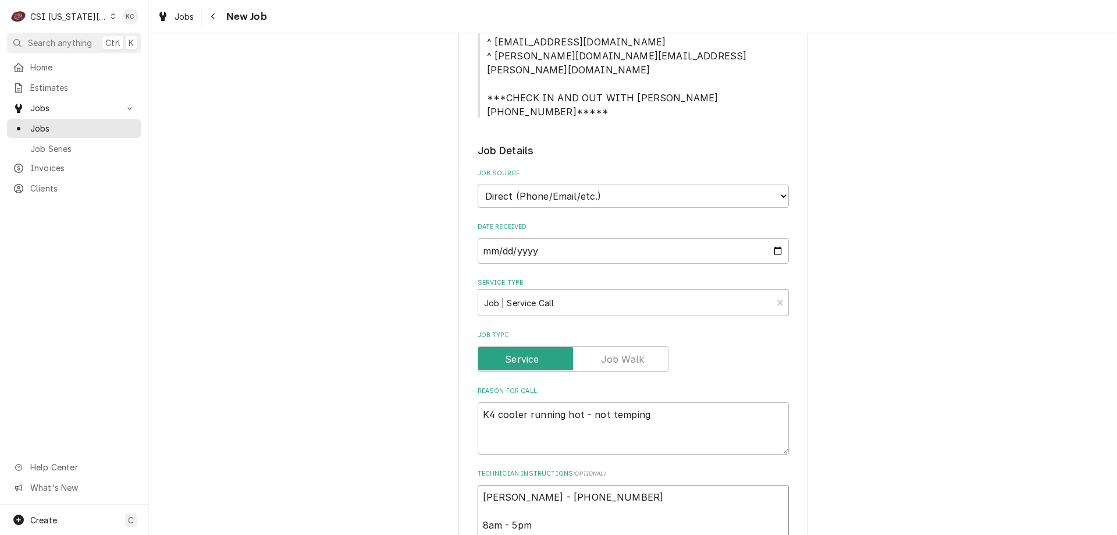
type textarea "x"
type textarea "Shelly - 816 443-4291 8am - 5pm Locart"
type textarea "x"
type textarea "Shelly - 816 443-4291 8am - 5pm Locar"
type textarea "x"
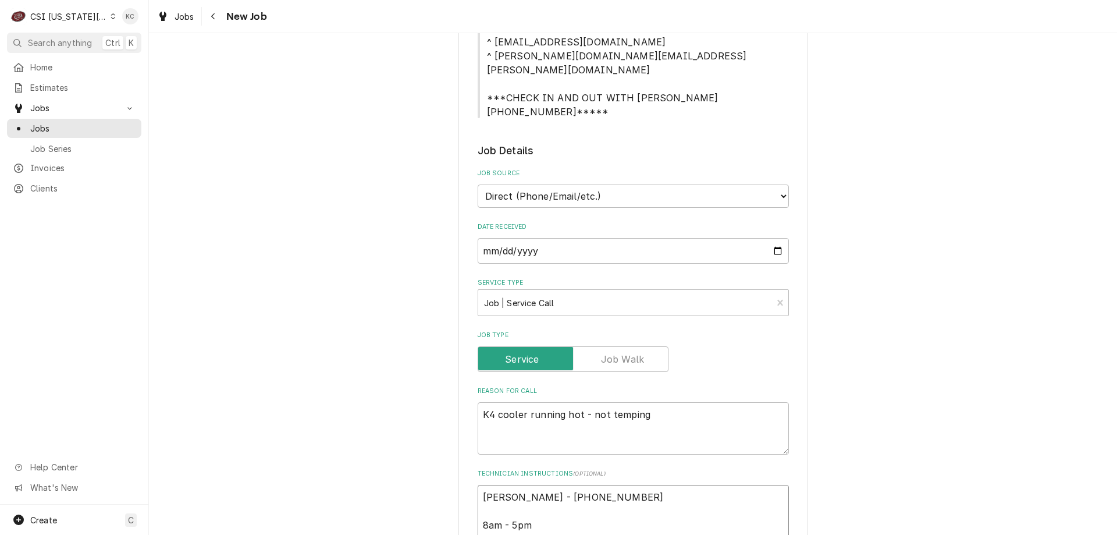
type textarea "Shelly - 816 443-4291 8am - 5pm Locart"
type textarea "x"
type textarea "Shelly - 816 443-4291 8am - 5pm Locar"
type textarea "x"
type textarea "Shelly - 816 443-4291 8am - 5pm Loca"
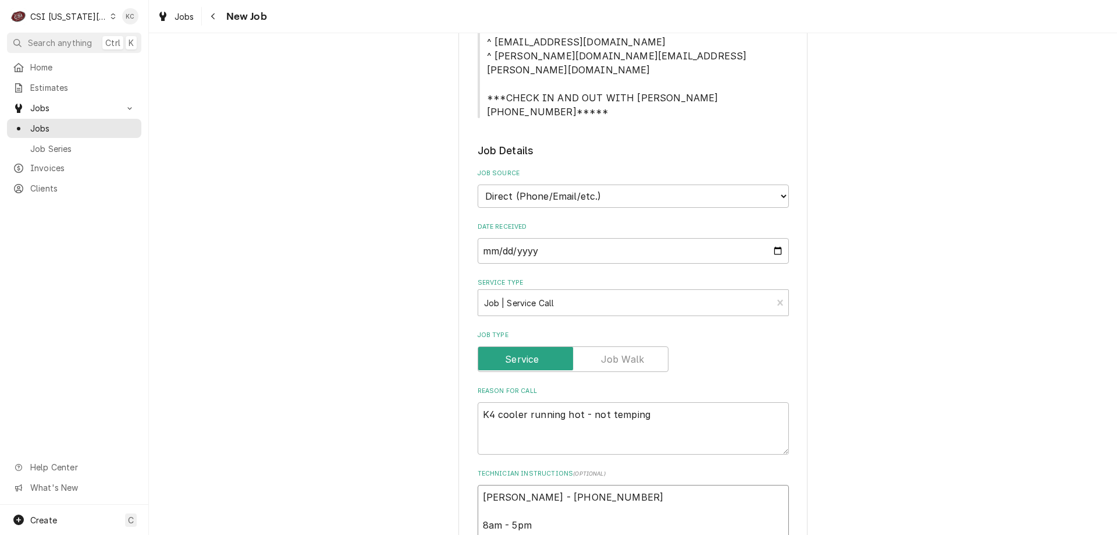
type textarea "x"
type textarea "Shelly - 816 443-4291 8am - 5pm Locat"
type textarea "x"
type textarea "Shelly - 816 443-4291 8am - 5pm Locate"
type textarea "x"
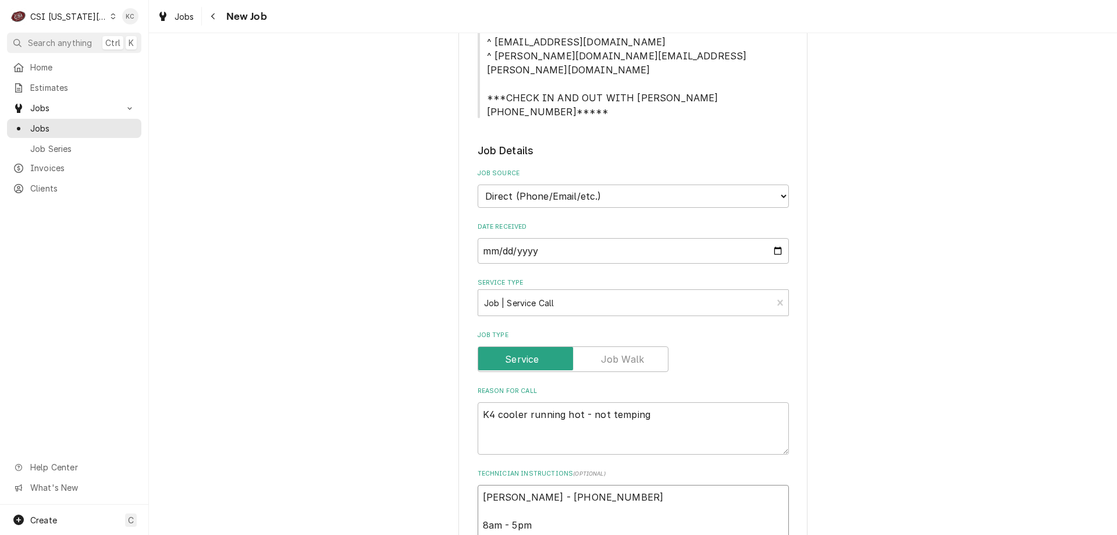
type textarea "Shelly - 816 443-4291 8am - 5pm Located"
type textarea "x"
type textarea "Shelly - 816 443-4291 8am - 5pm Located"
type textarea "x"
type textarea "Shelly - 816 443-4291 8am - 5pm Located o"
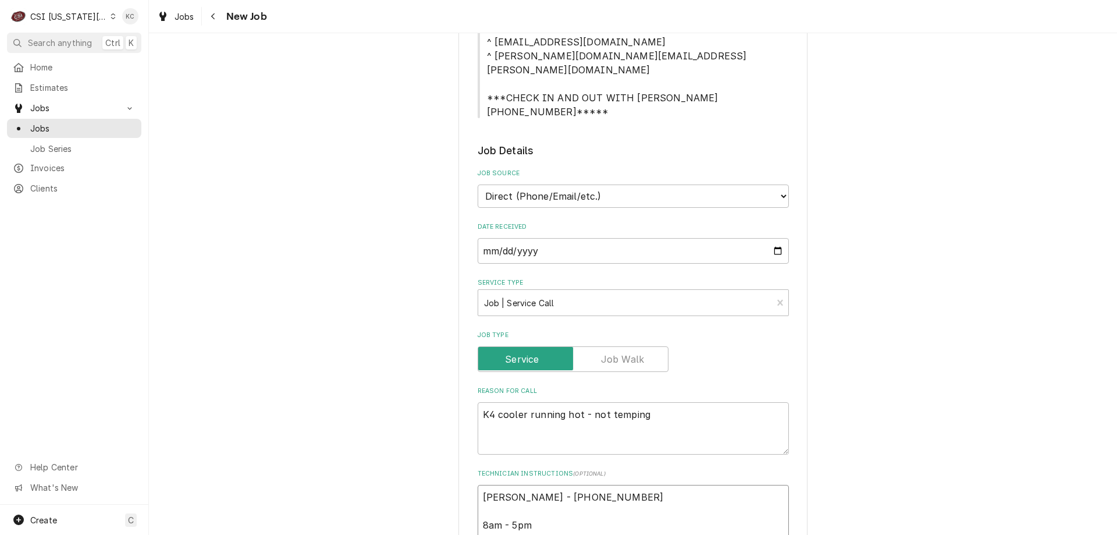
type textarea "x"
type textarea "Shelly - 816 443-4291 8am - 5pm Located on"
type textarea "x"
type textarea "Shelly - 816 443-4291 8am - 5pm Located on"
type textarea "x"
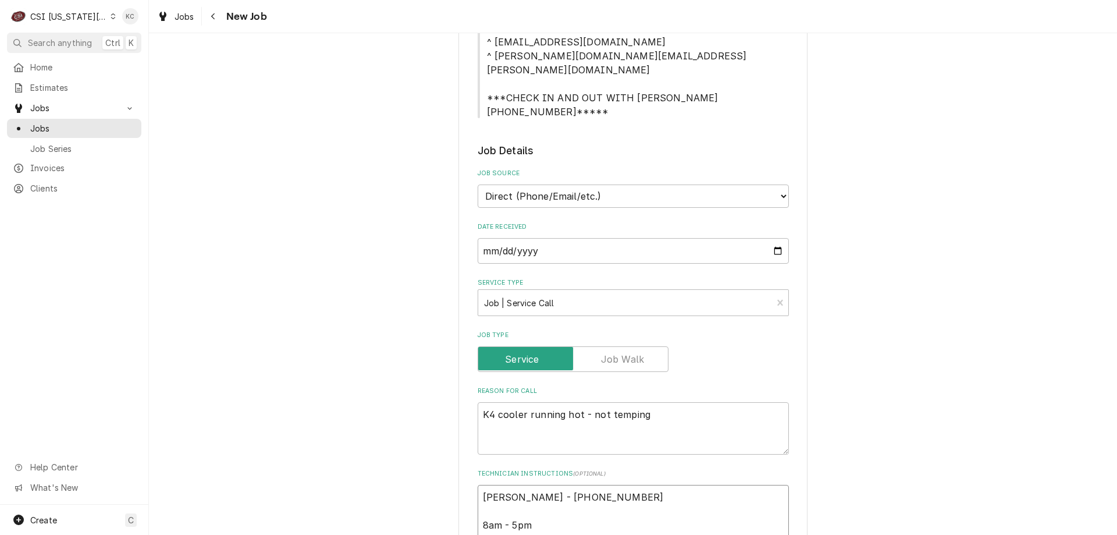
type textarea "Shelly - 816 443-4291 8am - 5pm Located on 1"
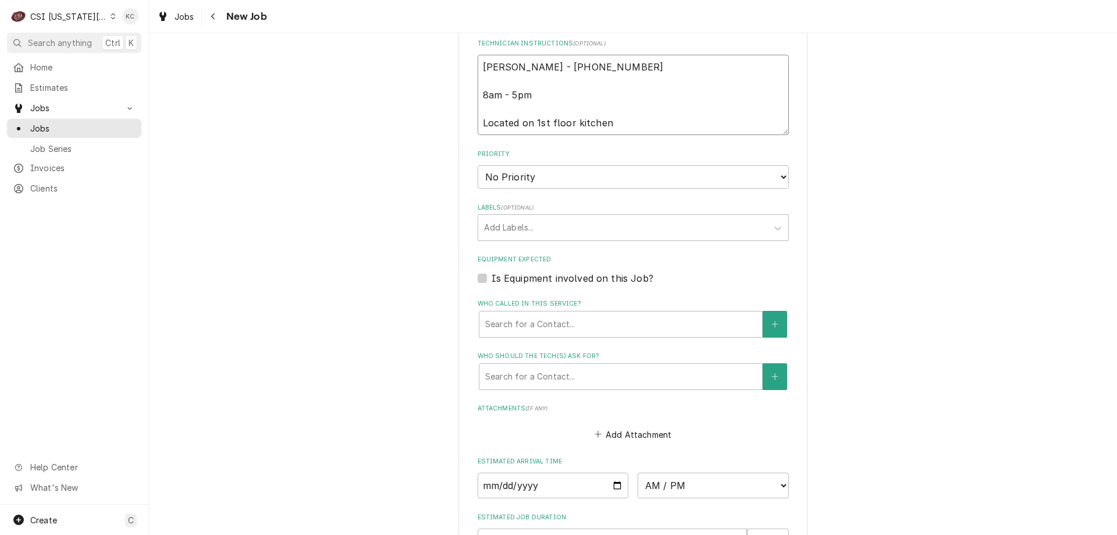
scroll to position [873, 0]
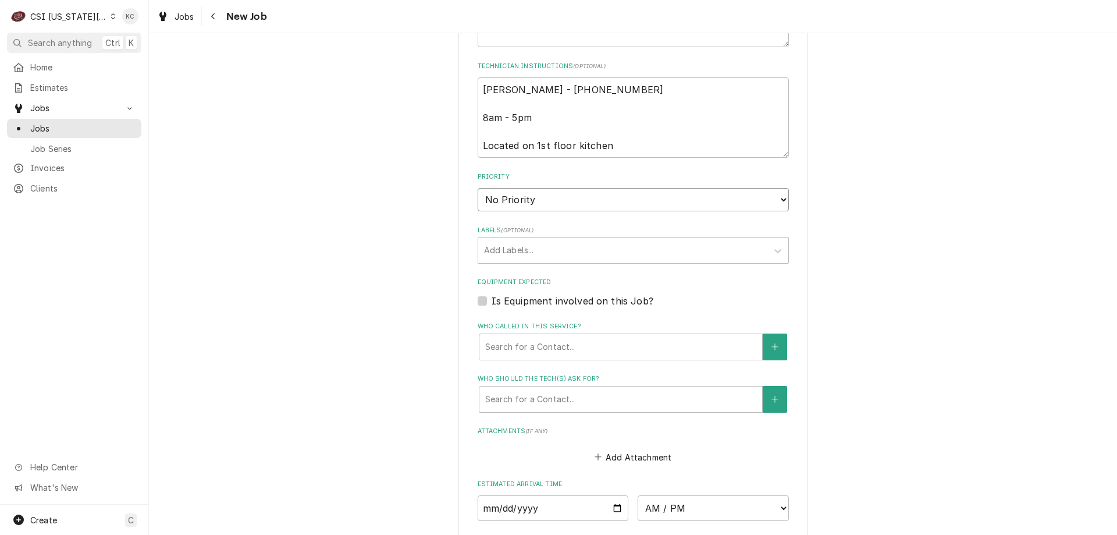
click at [548, 188] on select "No Priority Urgent High Medium Low" at bounding box center [633, 199] width 311 height 23
click at [478, 188] on select "No Priority Urgent High Medium Low" at bounding box center [633, 199] width 311 height 23
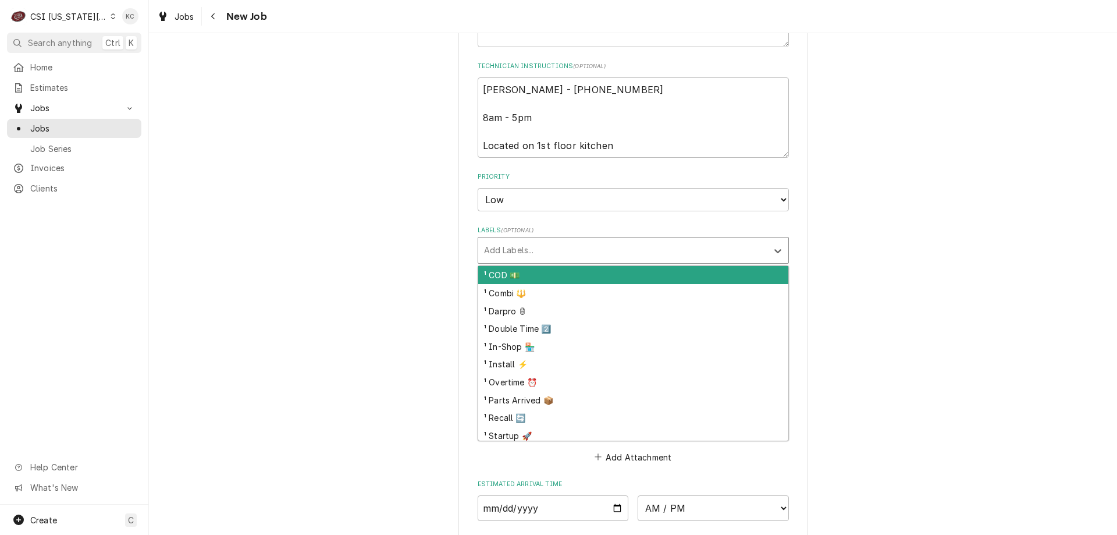
click at [587, 240] on div "Labels" at bounding box center [623, 250] width 278 height 21
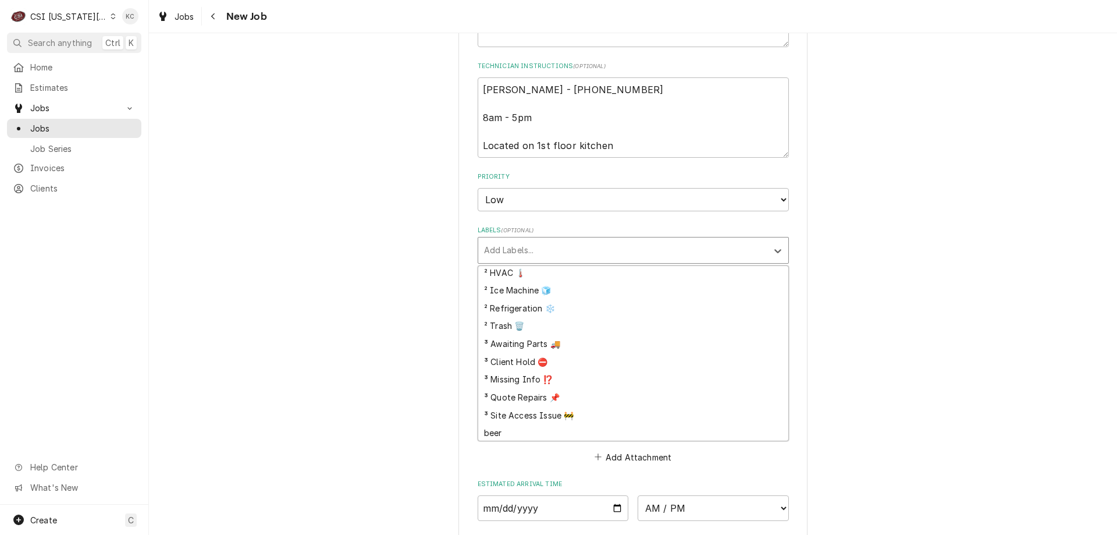
scroll to position [325, 0]
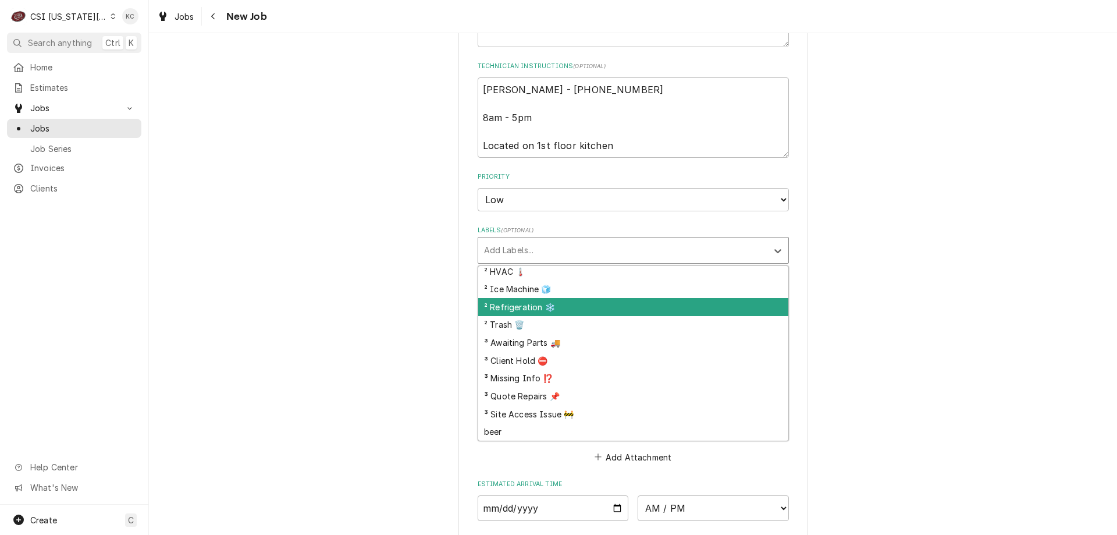
click at [559, 298] on div "² Refrigeration ❄️" at bounding box center [633, 307] width 310 height 18
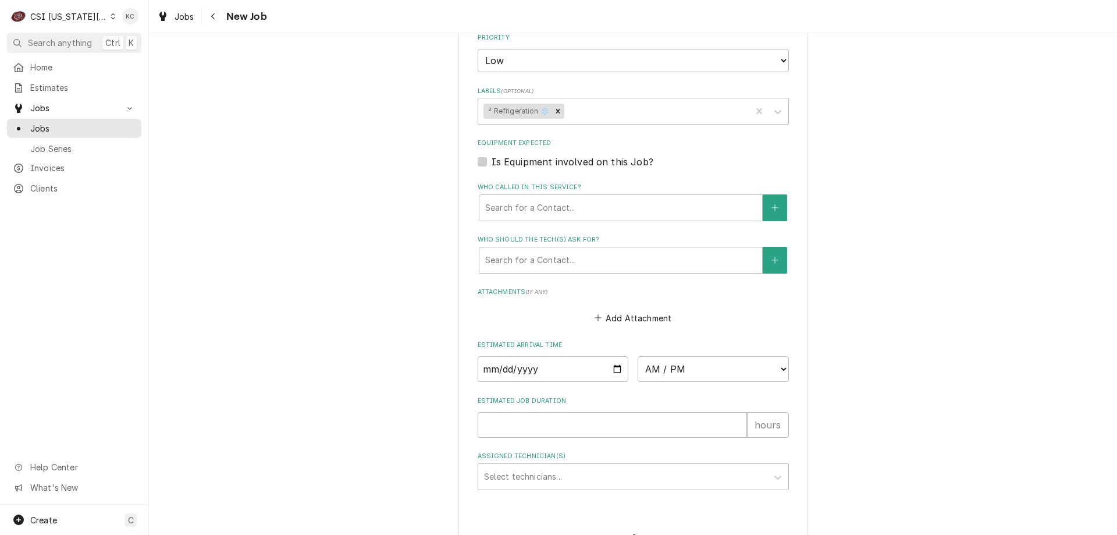
scroll to position [1001, 0]
